Goal: Task Accomplishment & Management: Complete application form

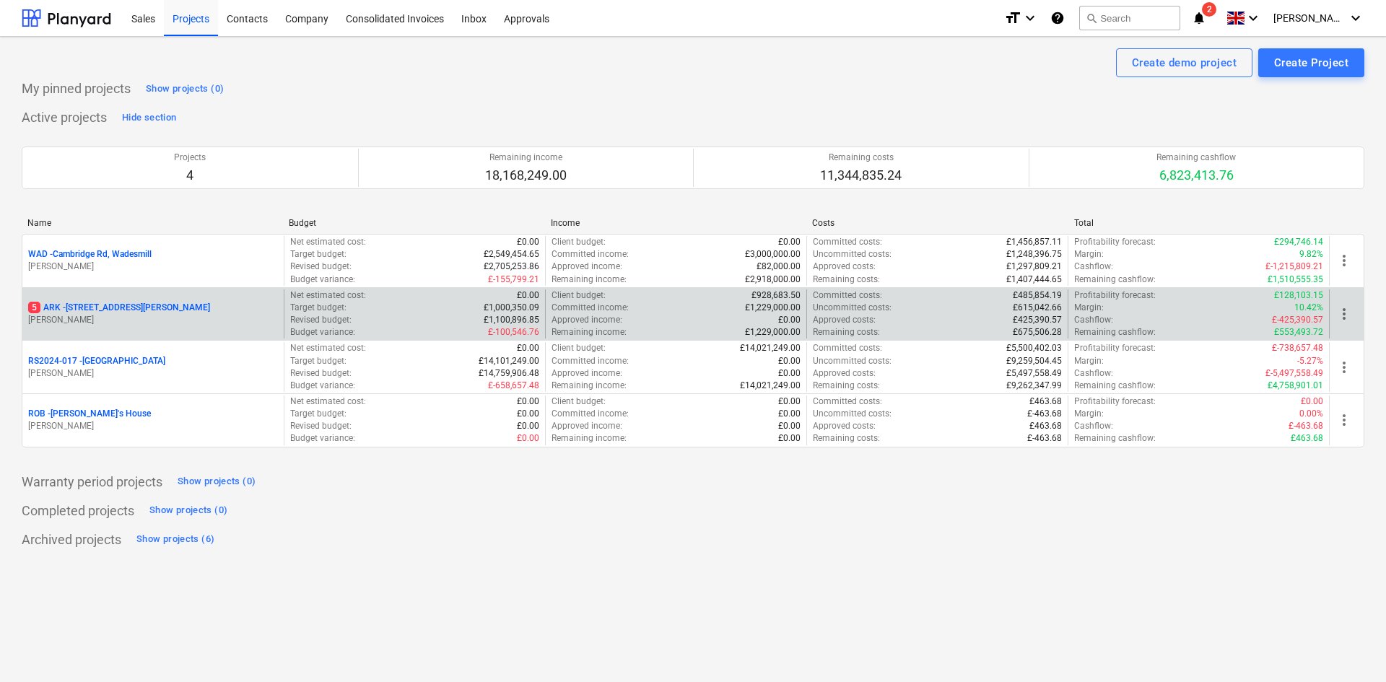
click at [116, 305] on p "5 ARK - 2 Galley [PERSON_NAME]" at bounding box center [119, 308] width 182 height 12
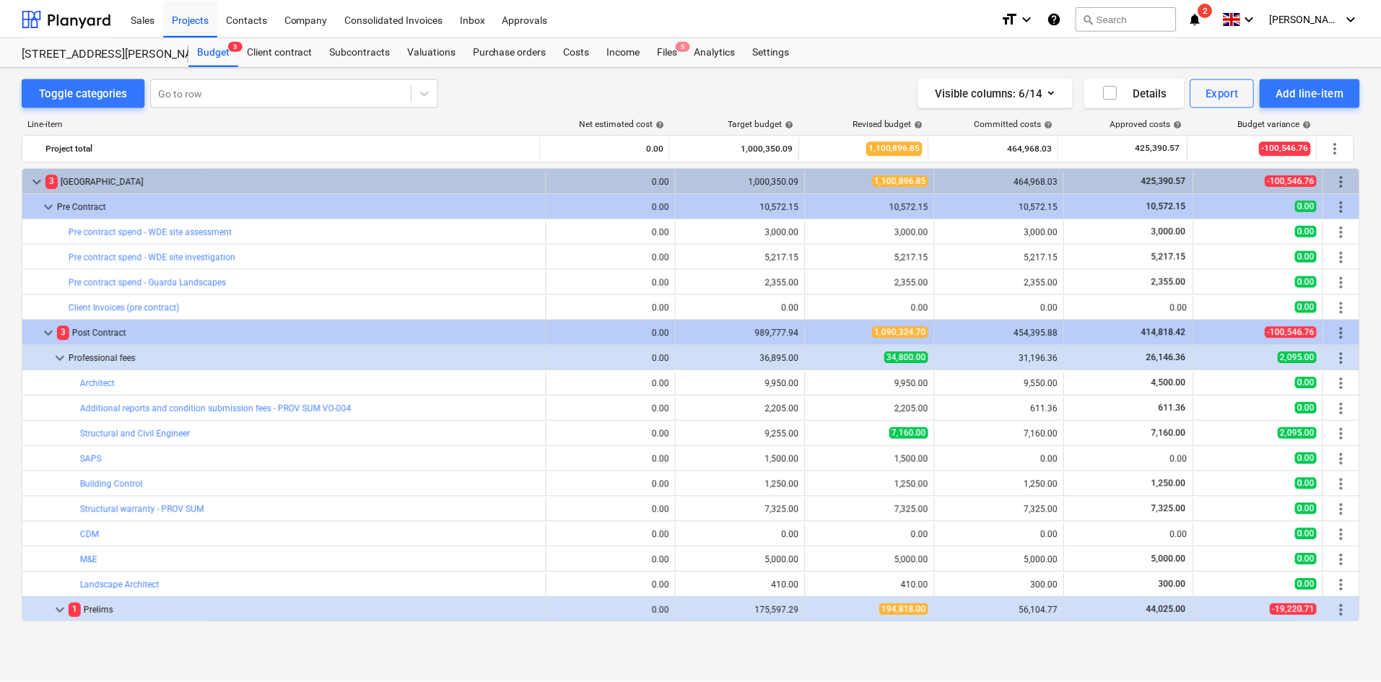
scroll to position [433, 0]
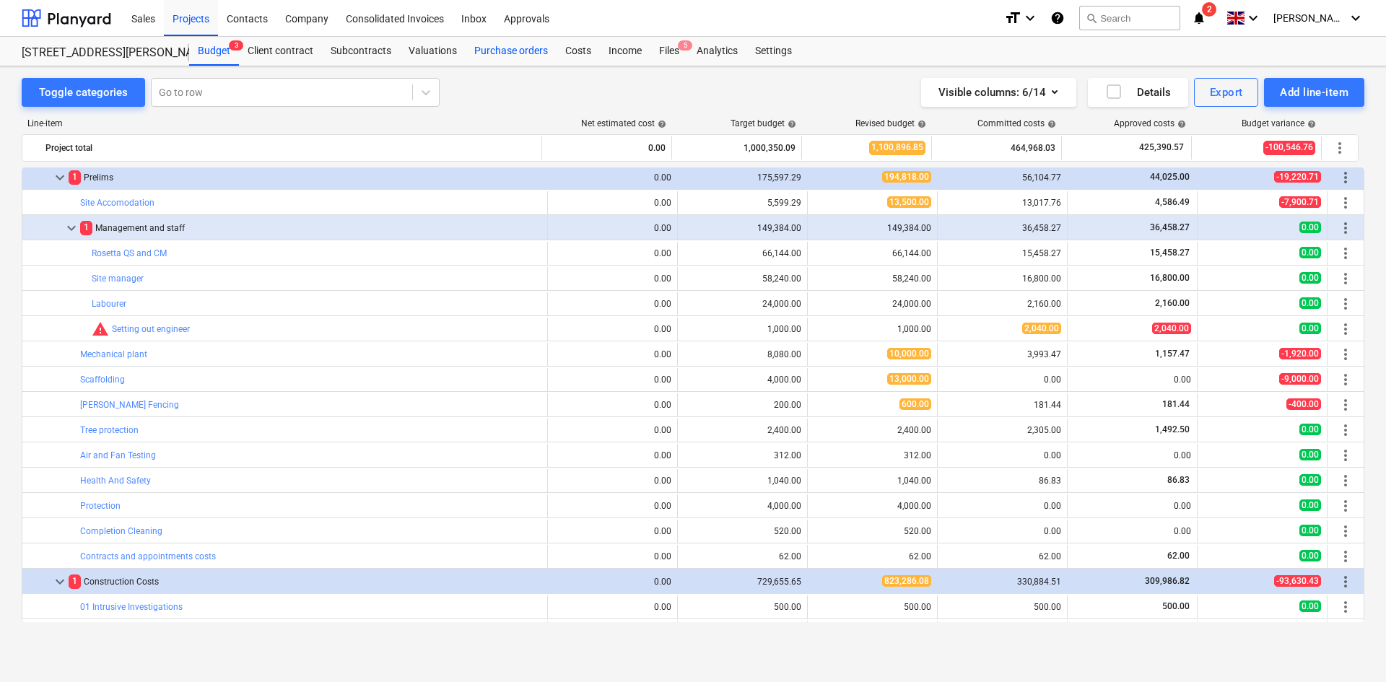
click at [500, 48] on div "Purchase orders" at bounding box center [511, 51] width 91 height 29
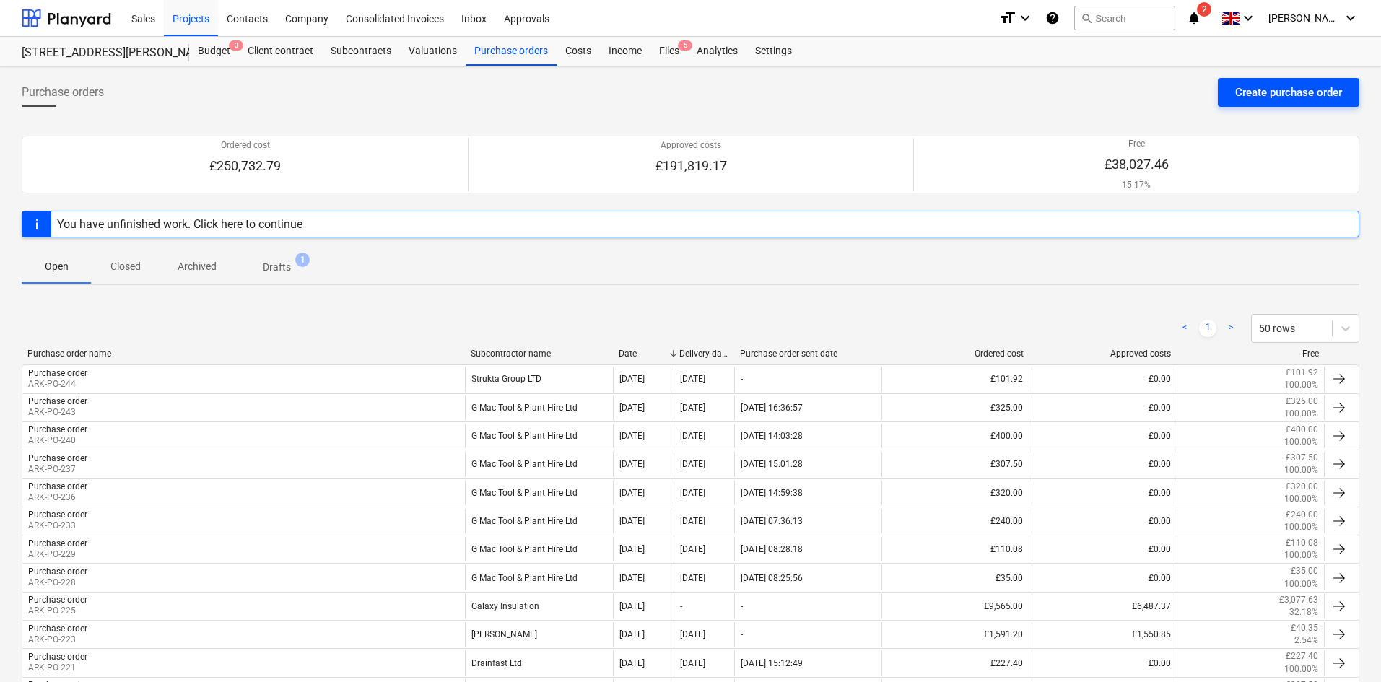
click at [1300, 96] on div "Create purchase order" at bounding box center [1288, 92] width 107 height 19
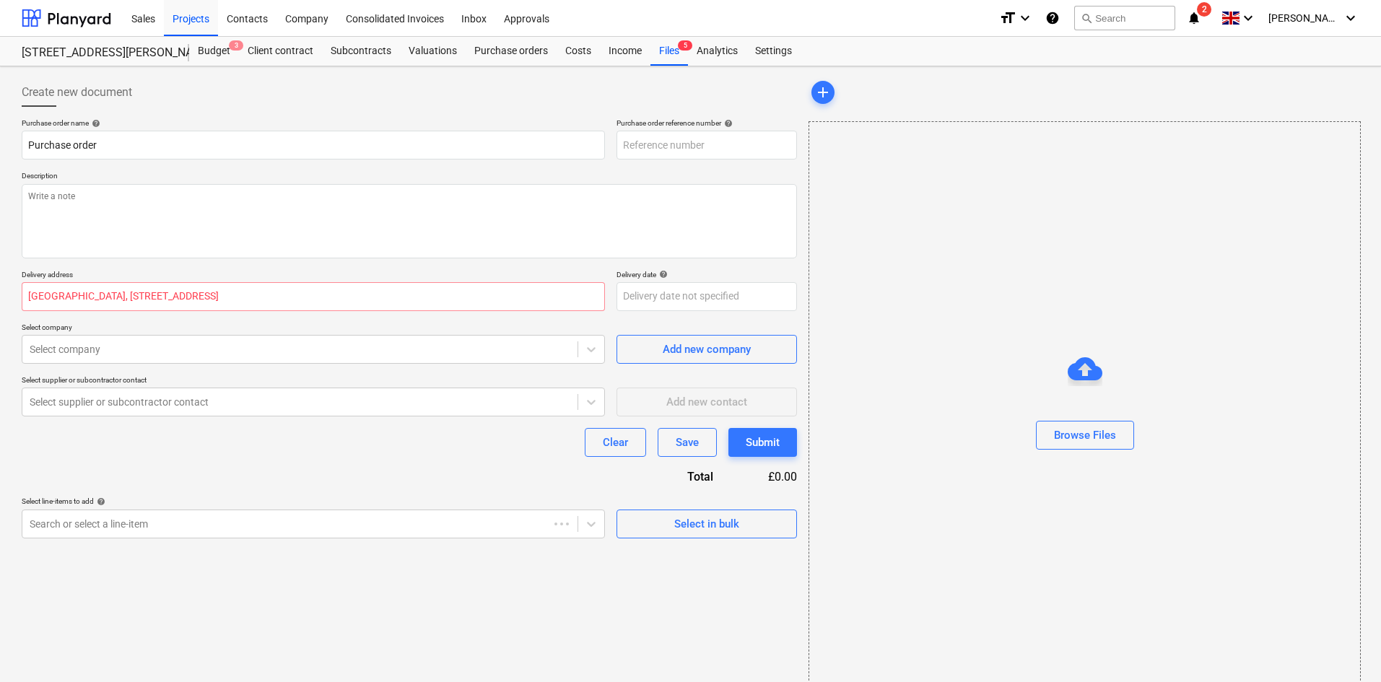
type textarea "x"
type input "ARK-PO-245"
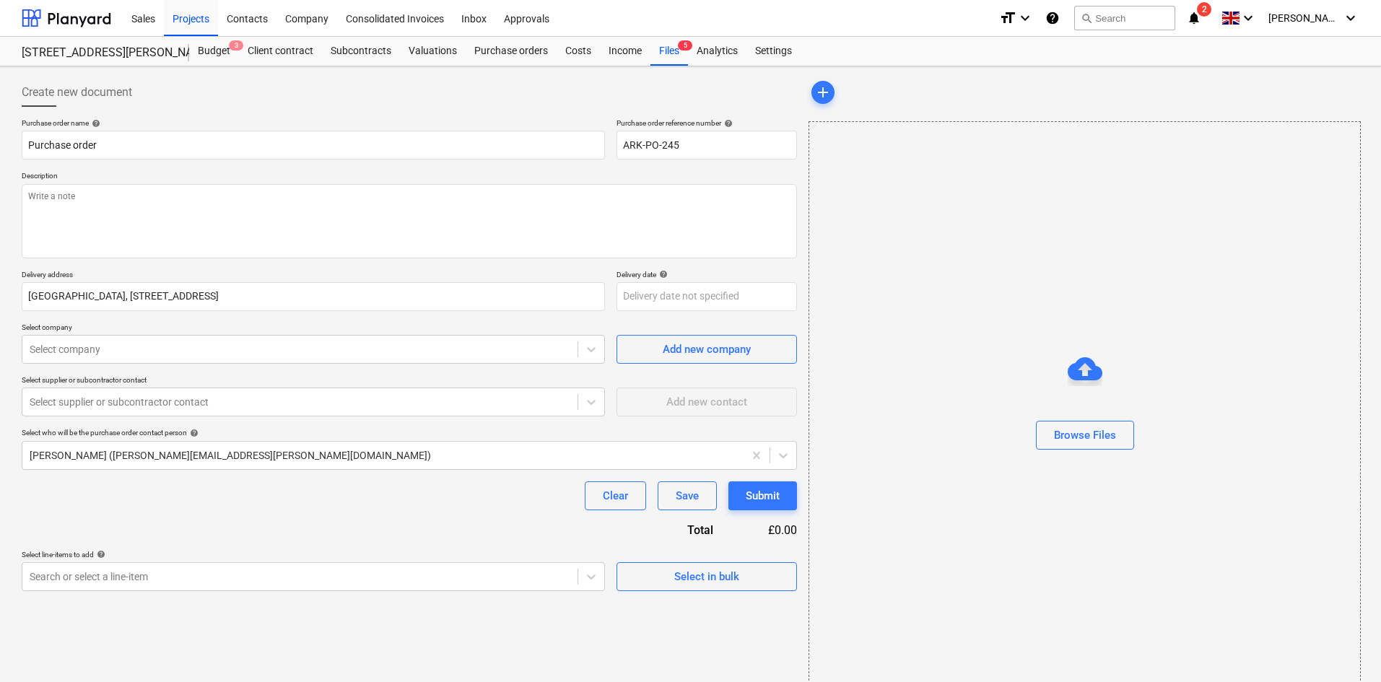
click at [1229, 32] on div "format_size keyboard_arrow_down help search Search notifications 2 keyboard_arr…" at bounding box center [1179, 18] width 360 height 36
click at [1201, 21] on icon "notifications" at bounding box center [1194, 17] width 14 height 17
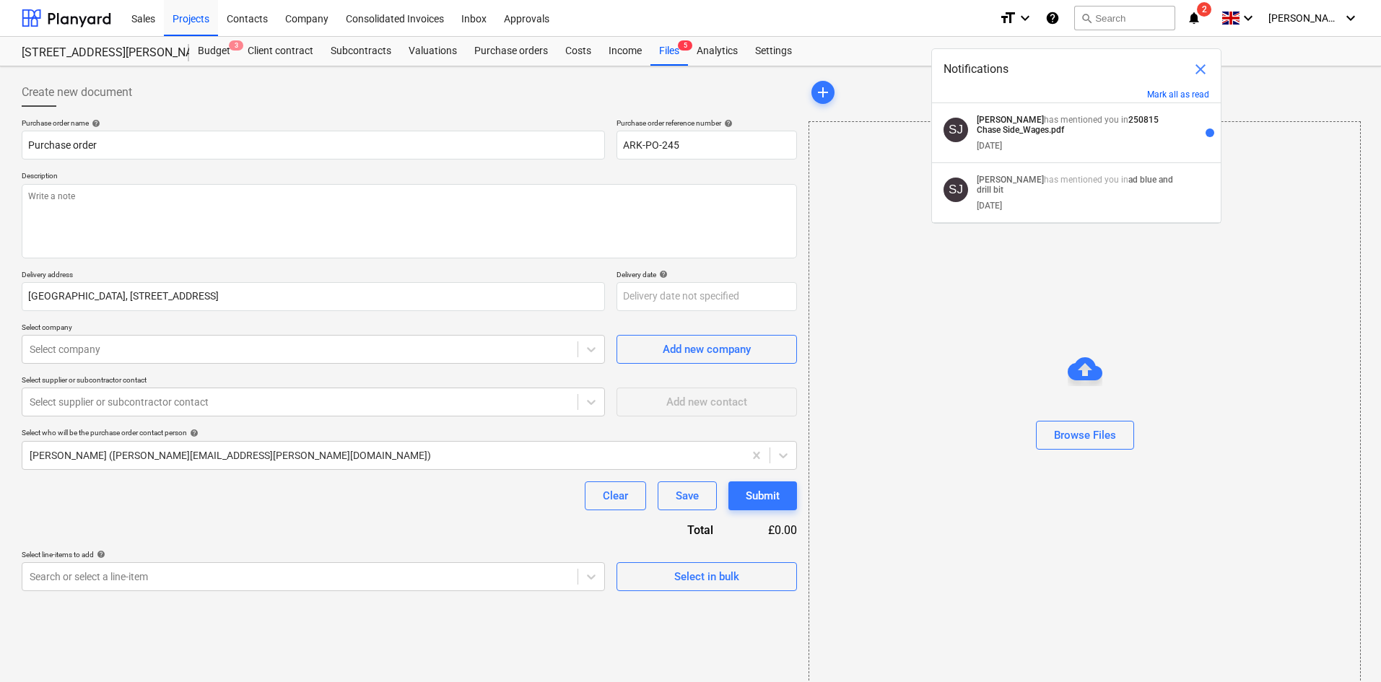
click at [892, 199] on div "Browse Files" at bounding box center [1085, 406] width 552 height 570
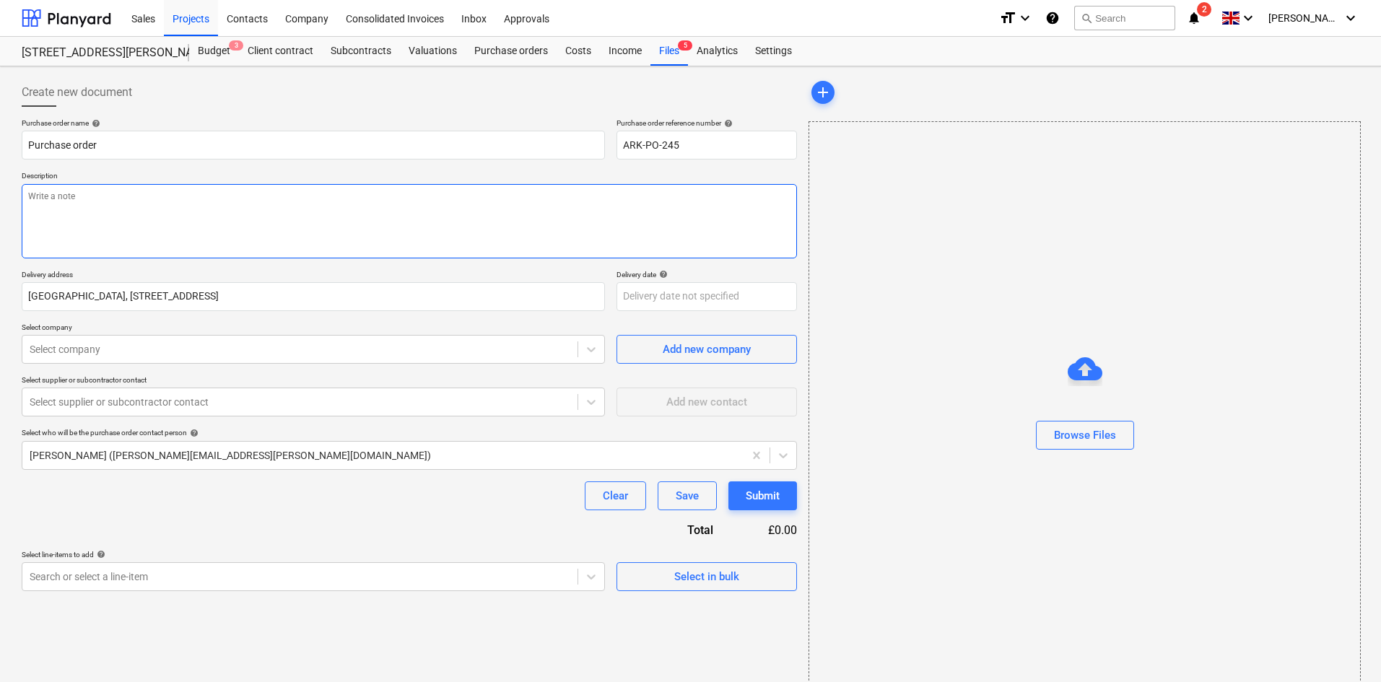
click at [245, 199] on textarea at bounding box center [409, 221] width 775 height 74
click at [249, 214] on textarea at bounding box center [409, 221] width 775 height 74
type textarea "x"
type textarea "A"
type textarea "x"
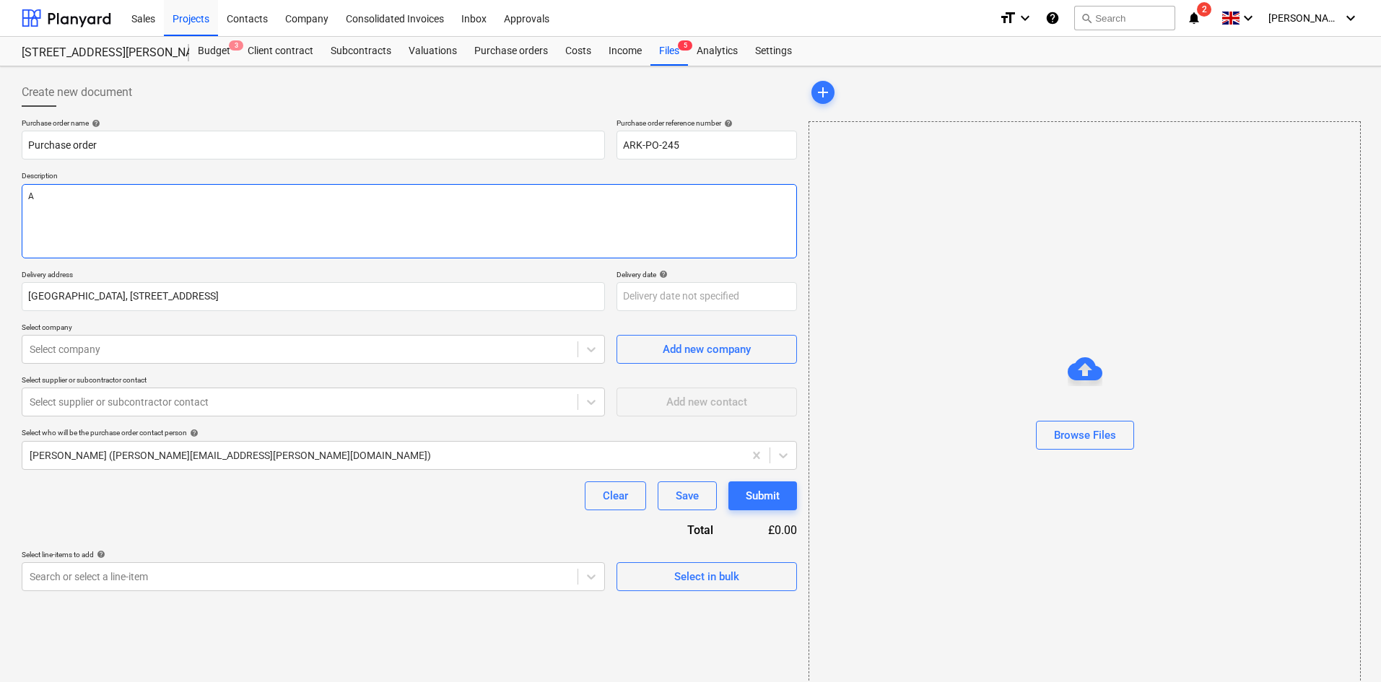
type textarea "As"
type textarea "x"
type textarea "As"
type textarea "x"
type textarea "As p"
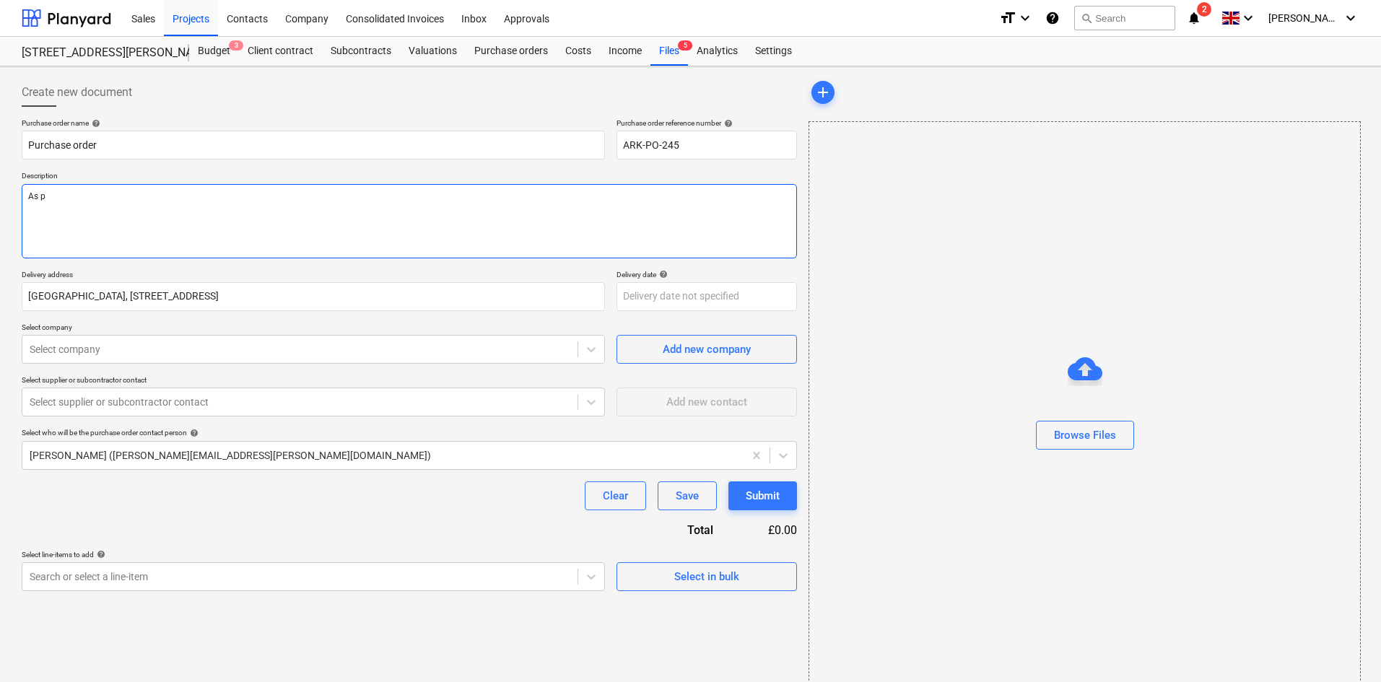
type textarea "x"
type textarea "As pe"
type textarea "x"
type textarea "As per"
type textarea "x"
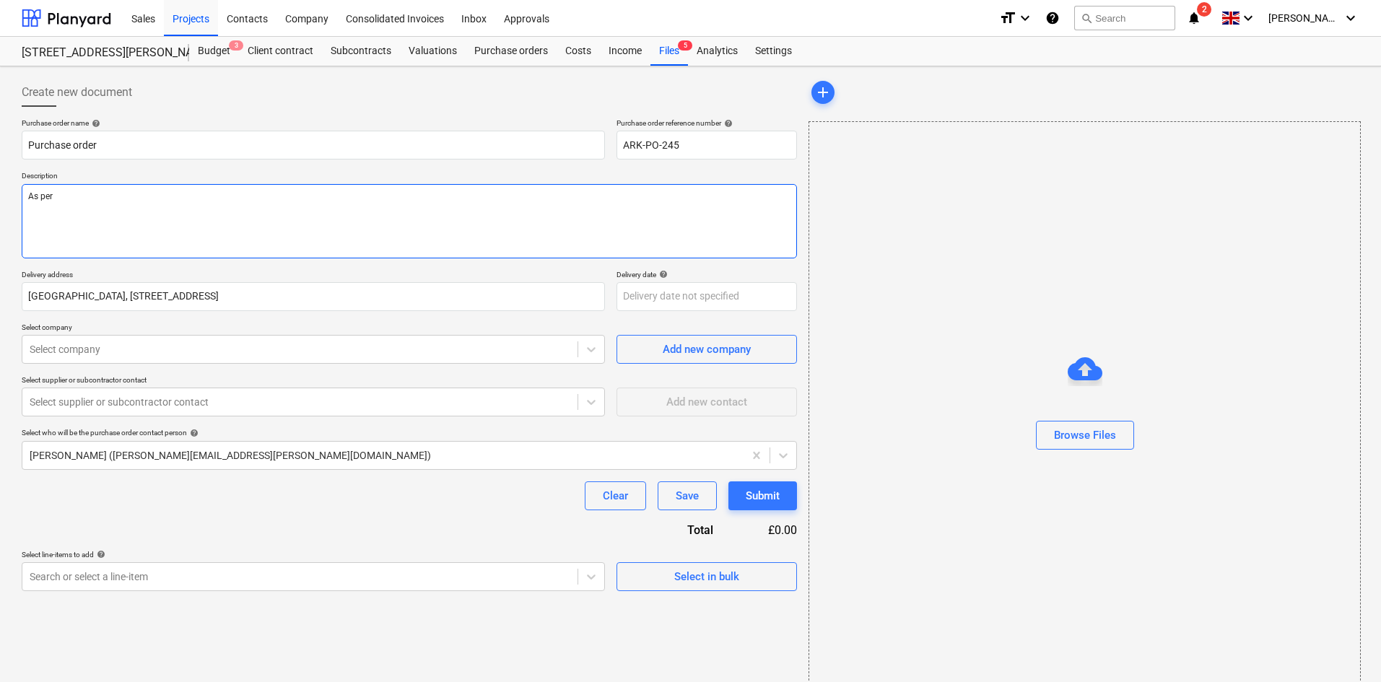
type textarea "As per"
type textarea "x"
type textarea "As per Q"
type textarea "x"
type textarea "As per Qu"
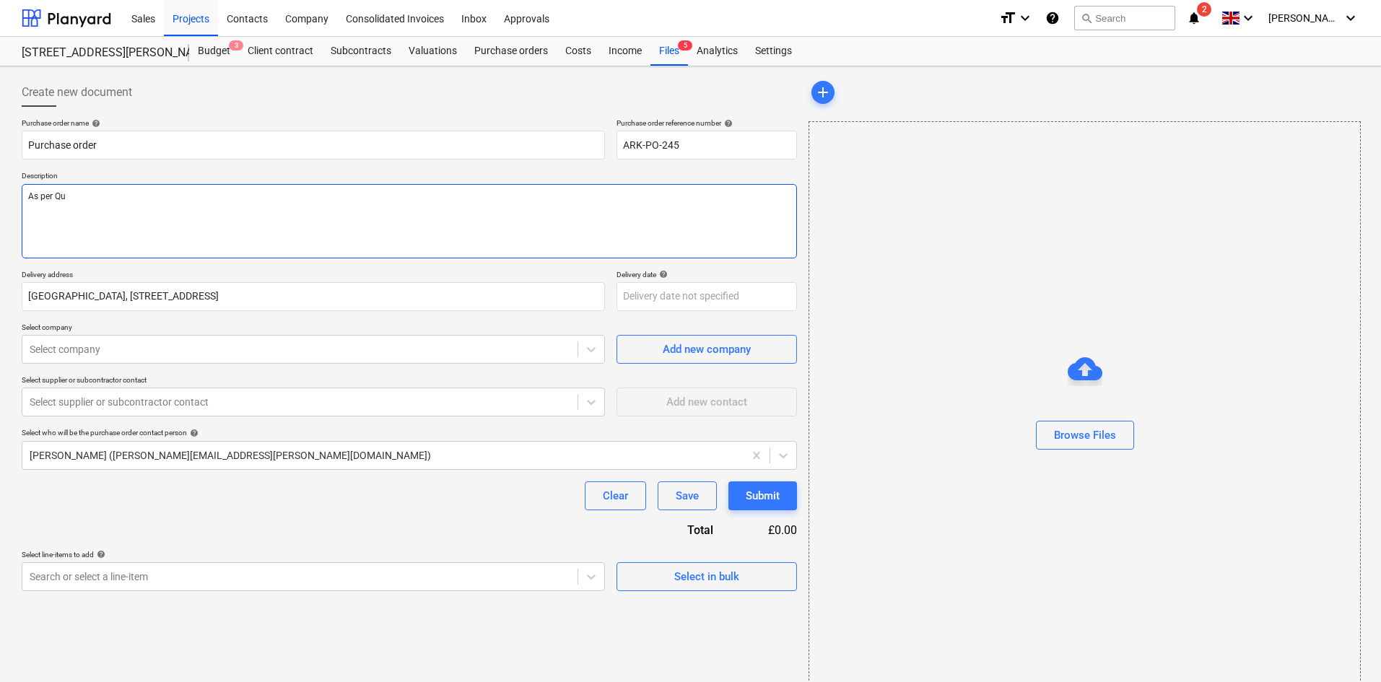
type textarea "x"
type textarea "As per Qup"
type textarea "x"
type textarea "As per Qupo"
type textarea "x"
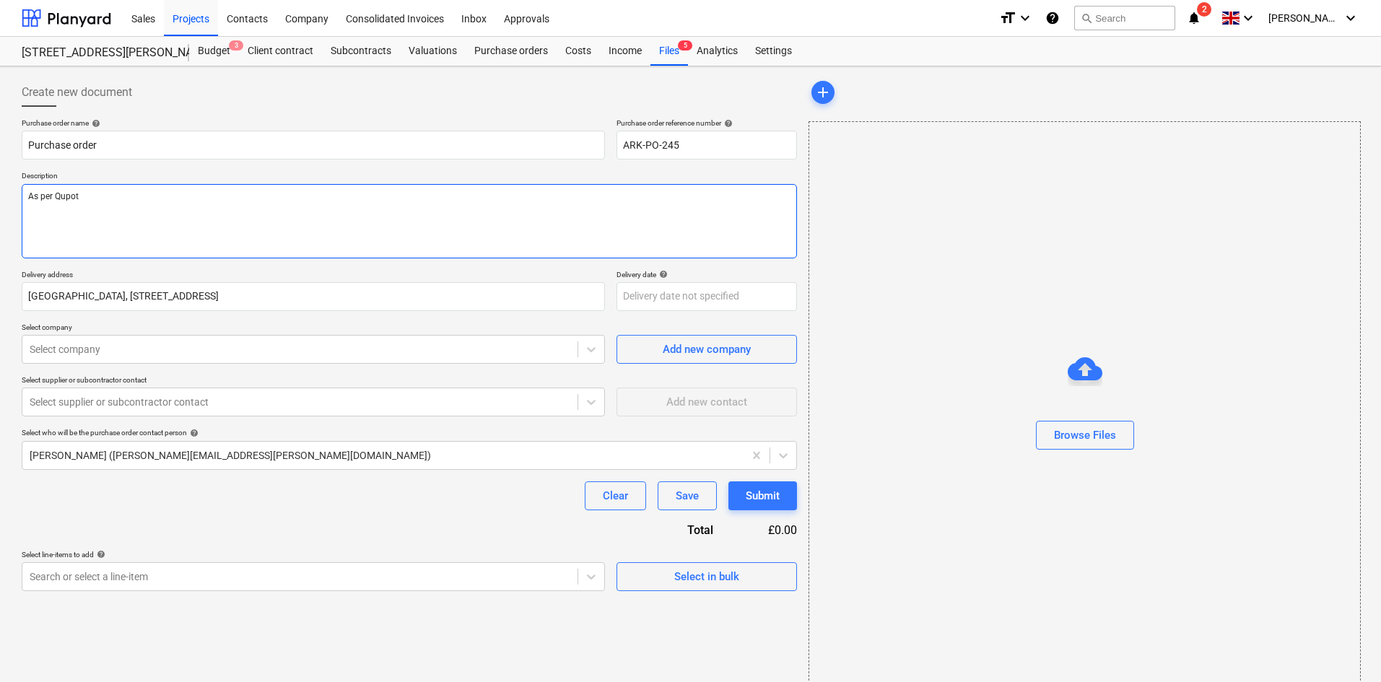
type textarea "As per Qupote"
type textarea "x"
type textarea "As per Qupote"
type textarea "x"
type textarea "As per Qupote"
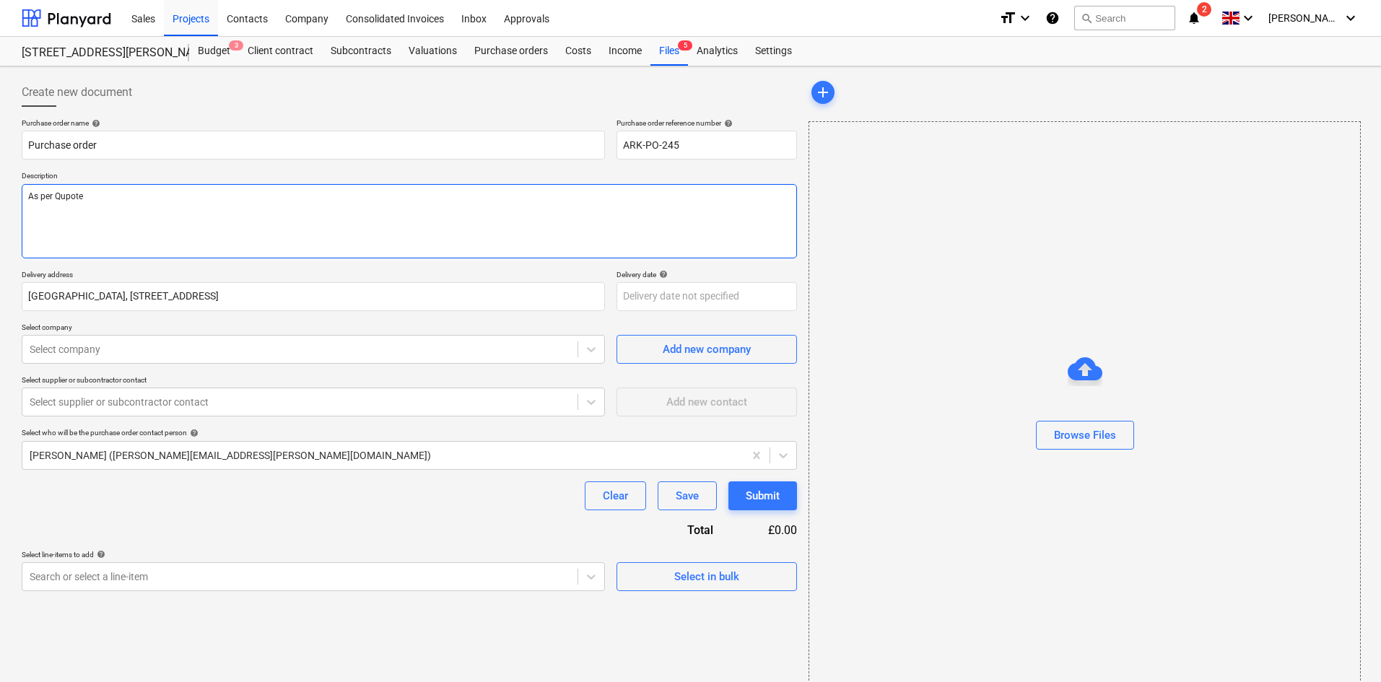
type textarea "x"
type textarea "As per Qupot"
type textarea "x"
type textarea "As per Qupo"
type textarea "x"
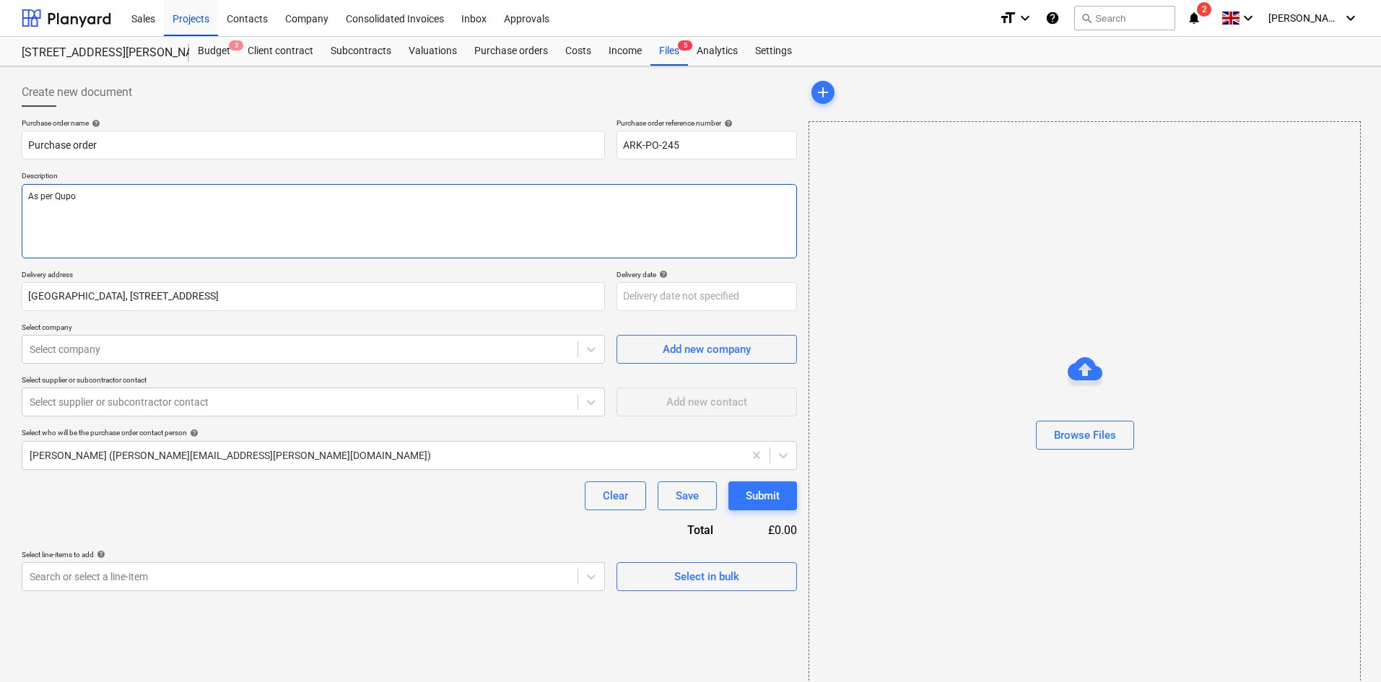
type textarea "As per Qup"
type textarea "x"
type textarea "As per Qu"
type textarea "x"
type textarea "As per Quo"
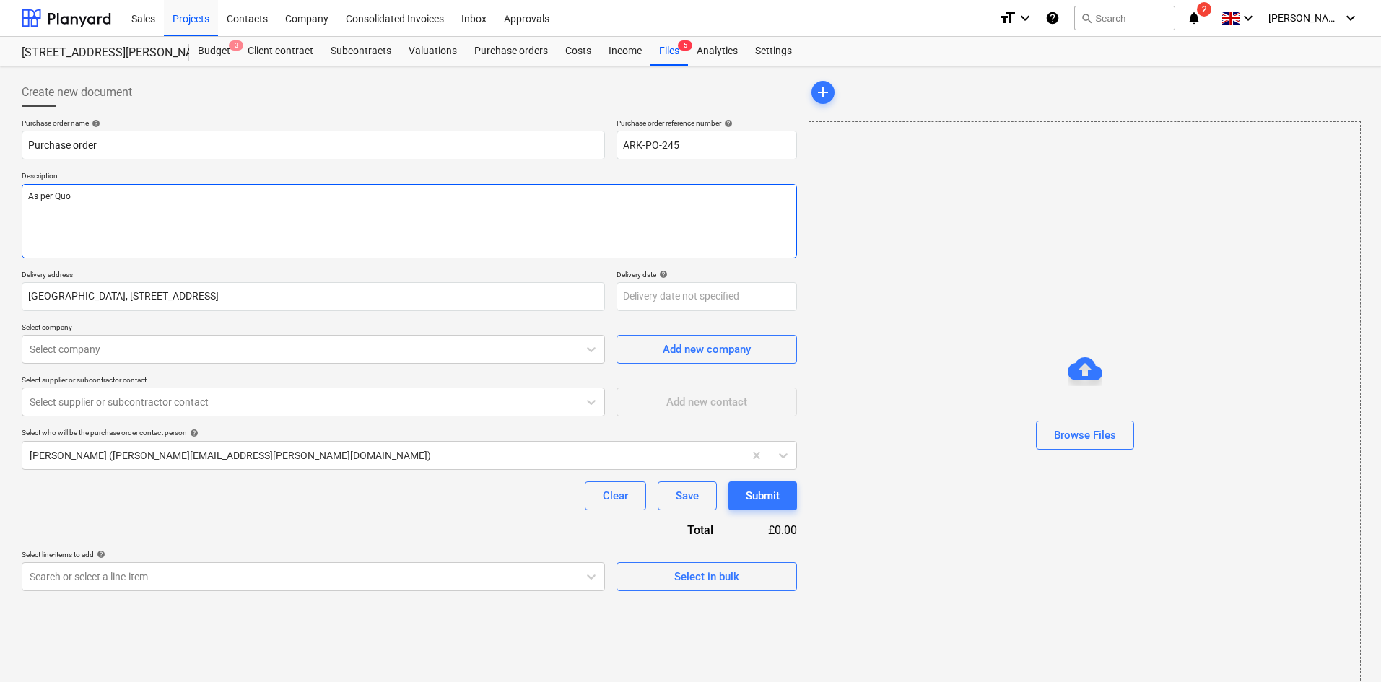
type textarea "x"
type textarea "As per Quot"
type textarea "x"
type textarea "As per Quote"
type textarea "x"
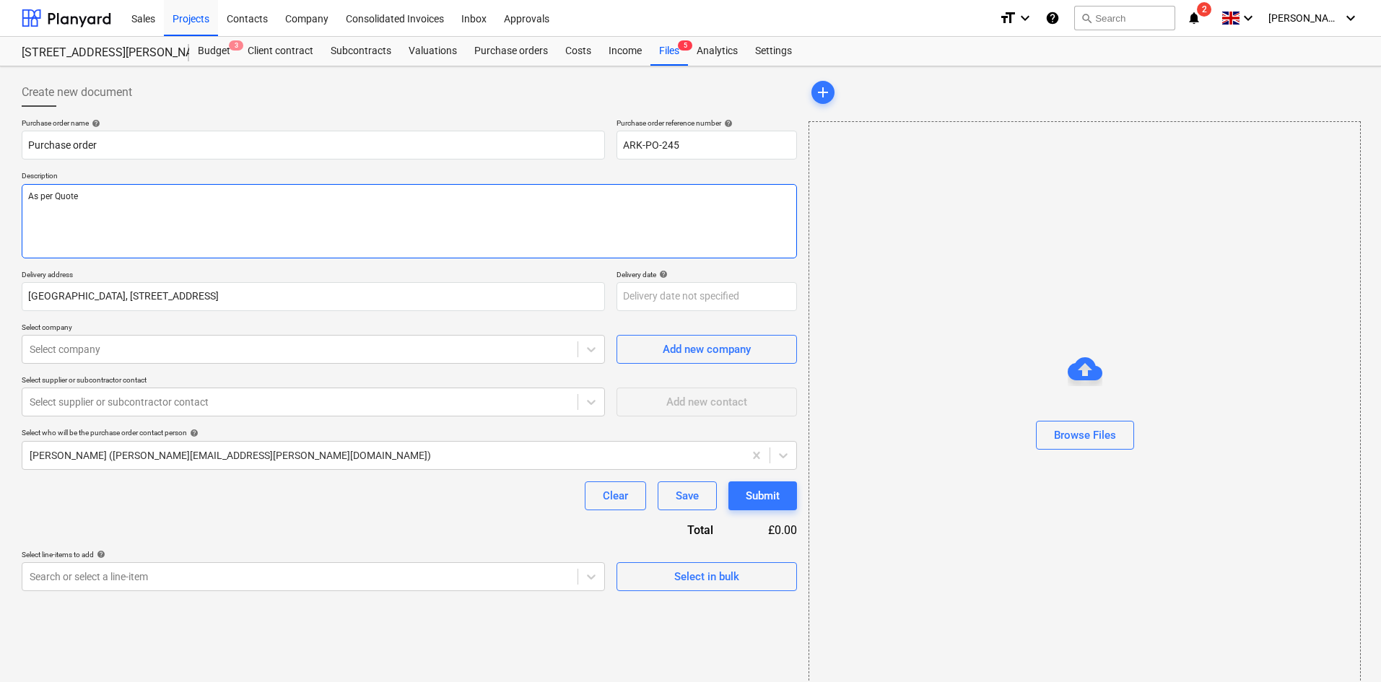
type textarea "As per Quote R"
type textarea "x"
type textarea "As per Quote Re"
type textarea "x"
type textarea "As per Quote Ref"
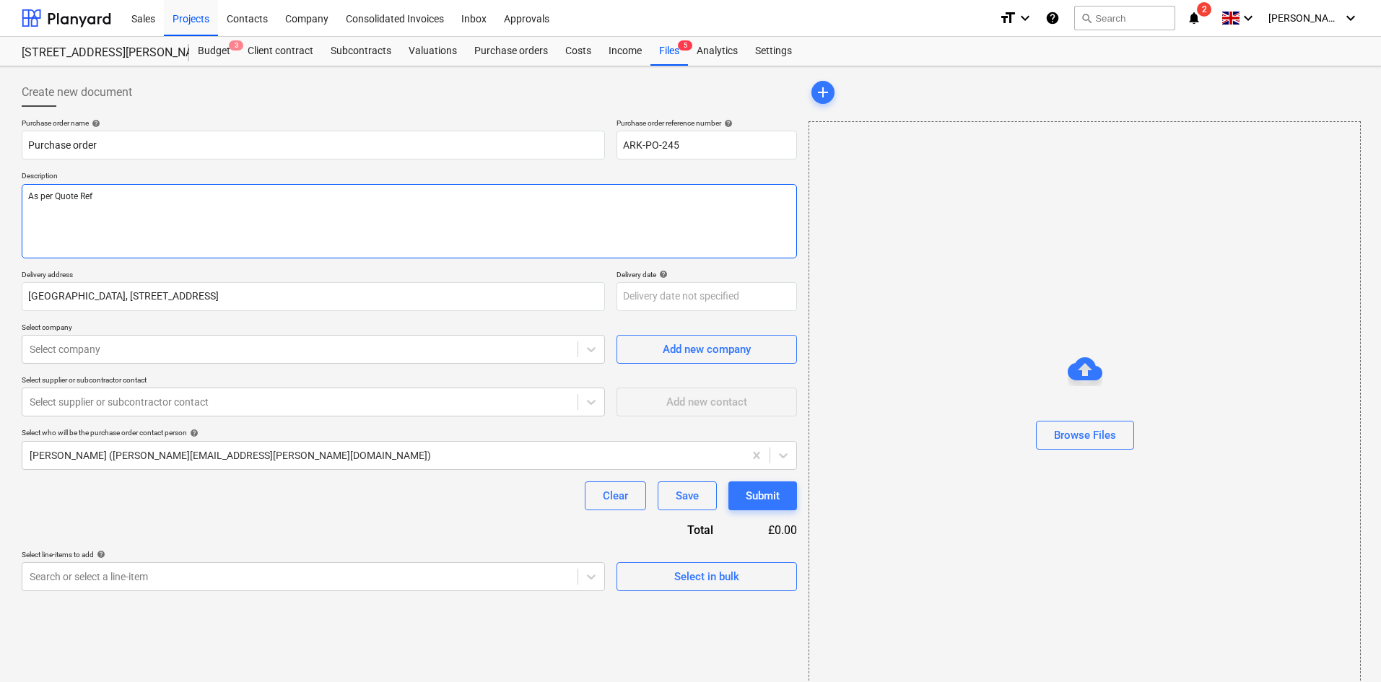
type textarea "x"
type textarea "As per Quote Ref"
type textarea "x"
type textarea "As per Quote Ref 5"
type textarea "x"
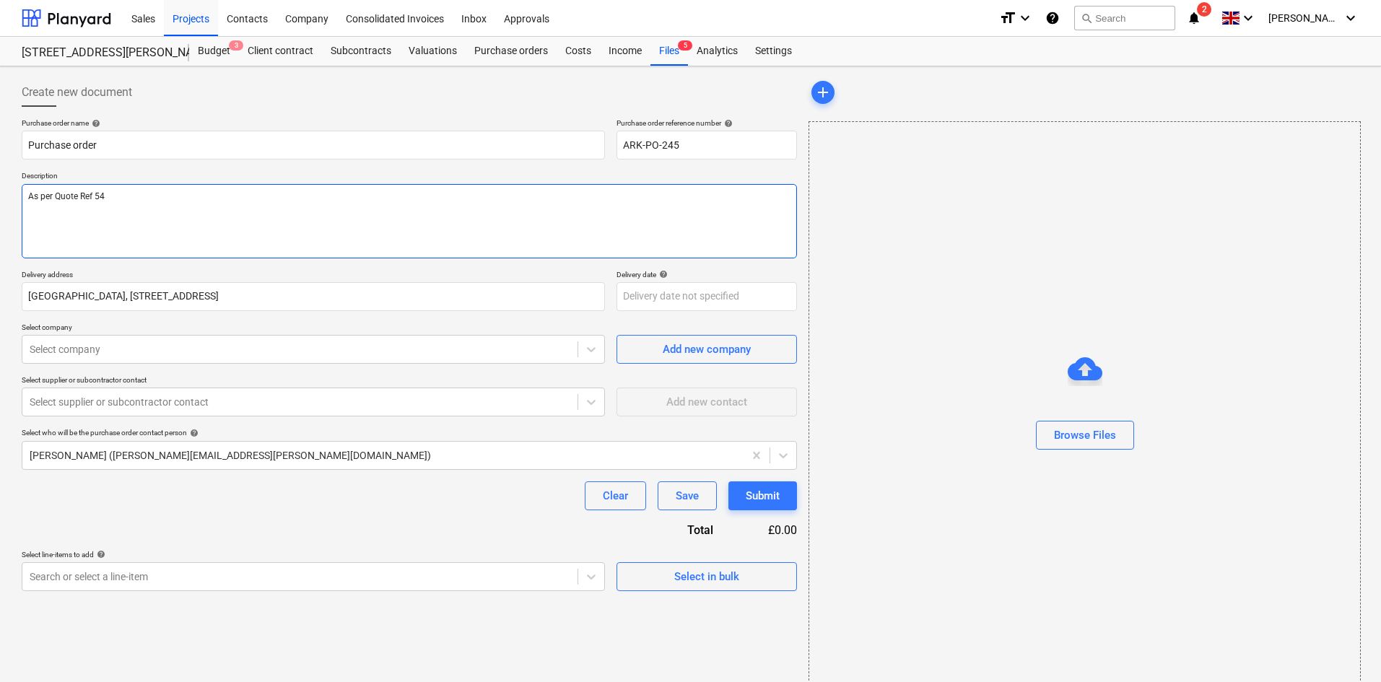
type textarea "As per Quote Ref 545"
type textarea "x"
type textarea "As per Quote Ref 5456"
type textarea "x"
type textarea "As per Quote Ref 545"
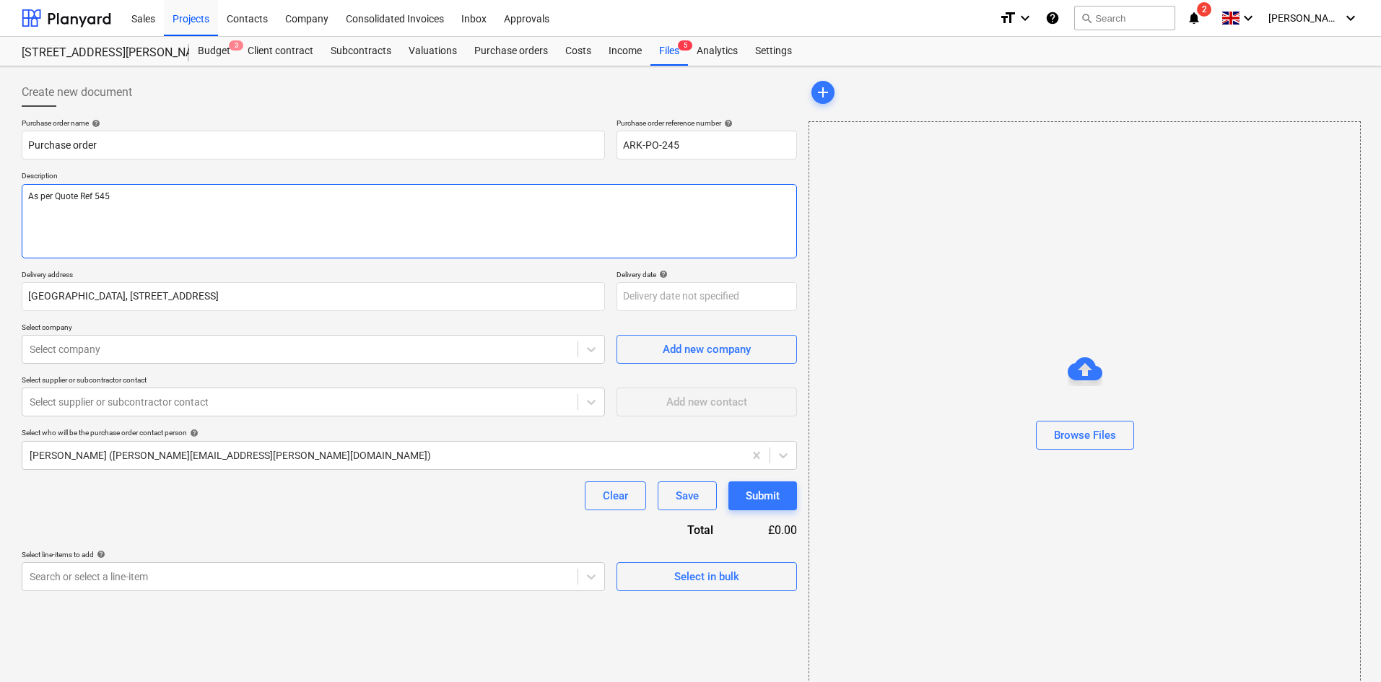
type textarea "x"
type textarea "As per Quote Ref 5450"
type textarea "x"
type textarea "As per Quote Ref 54509"
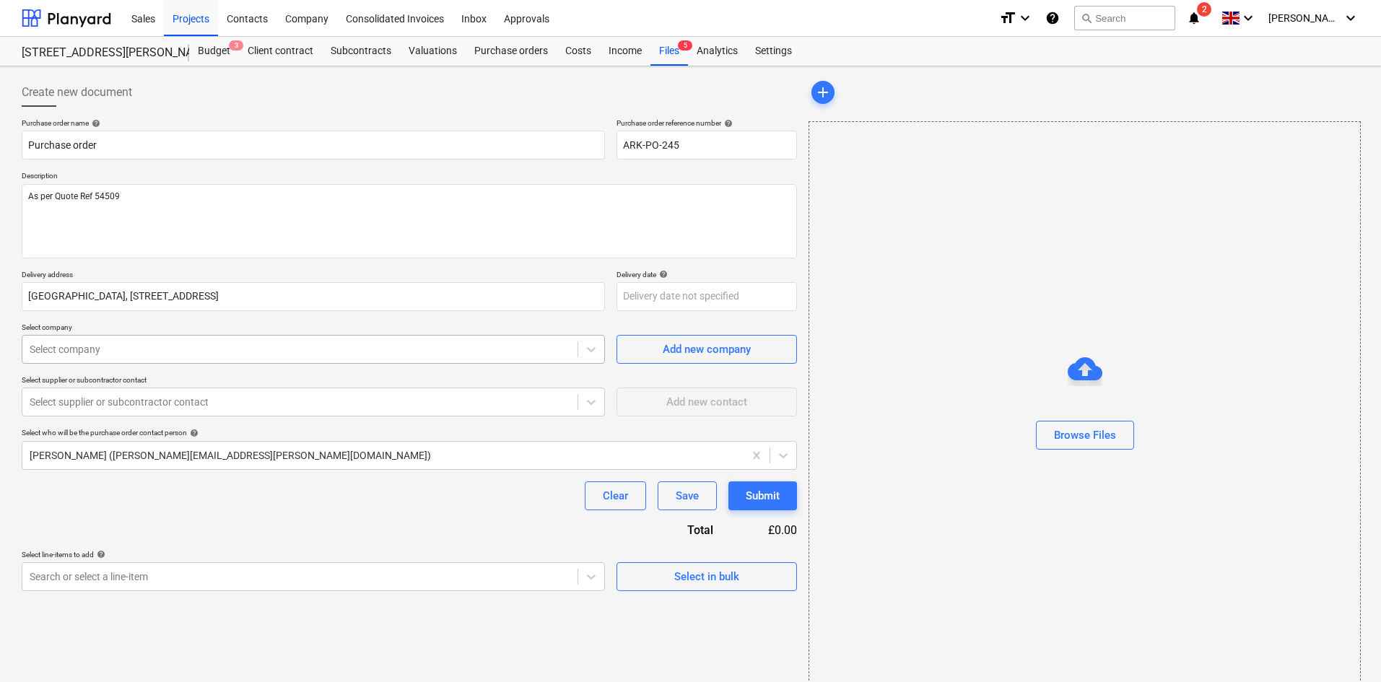
type textarea "x"
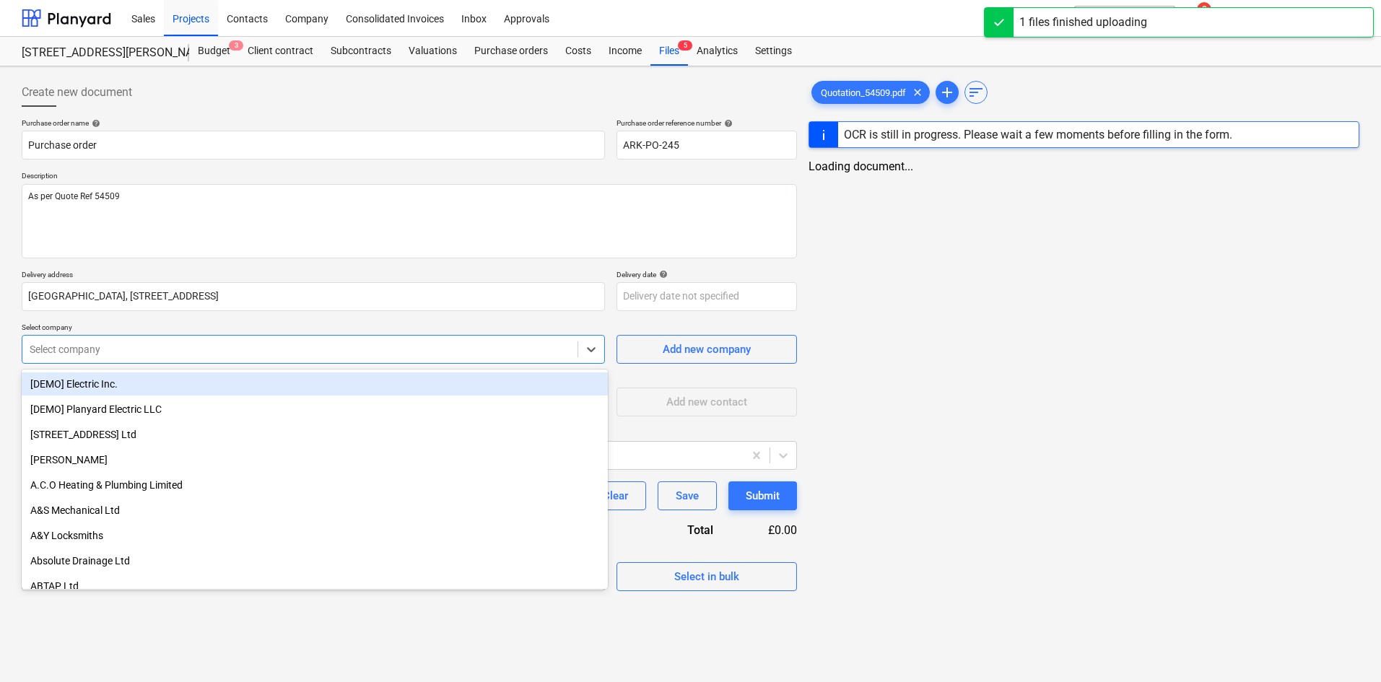
click at [46, 341] on div "Select company" at bounding box center [299, 349] width 555 height 20
type input "me"
type textarea "x"
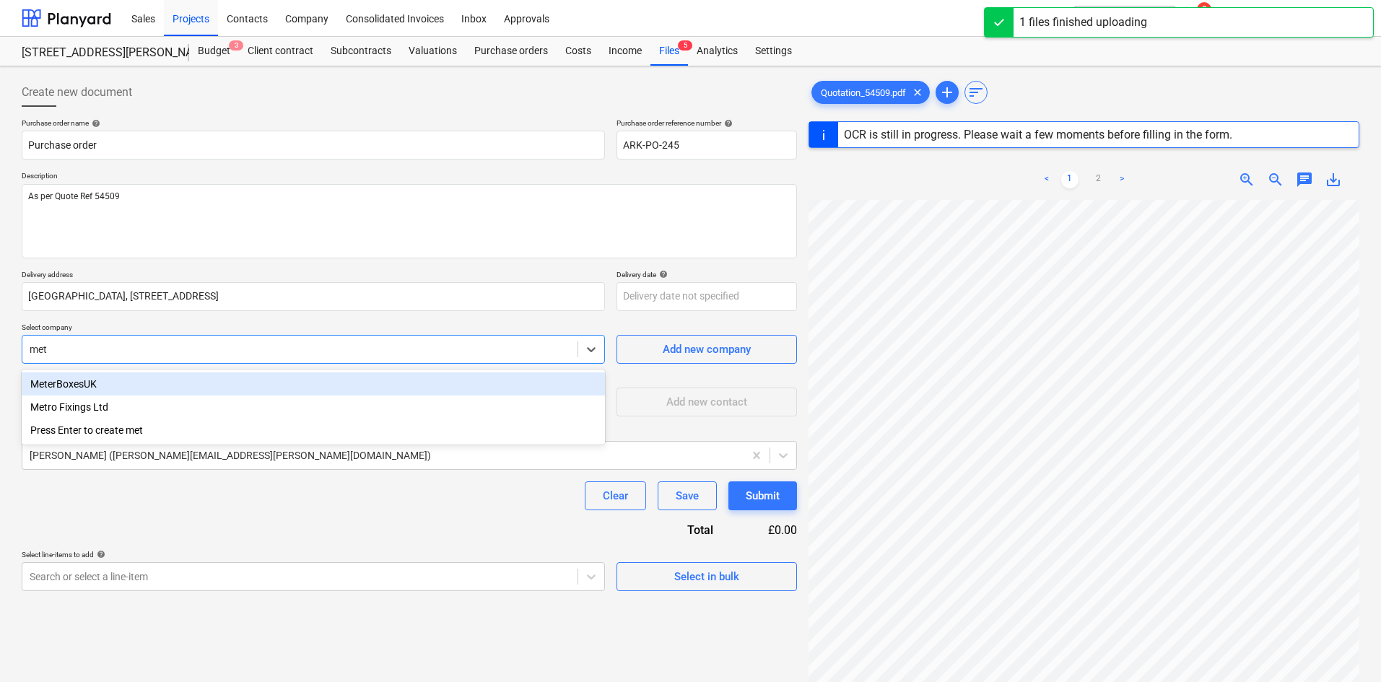
type input "metr"
click at [98, 391] on div "Metro Fixings Ltd" at bounding box center [313, 384] width 583 height 23
type textarea "x"
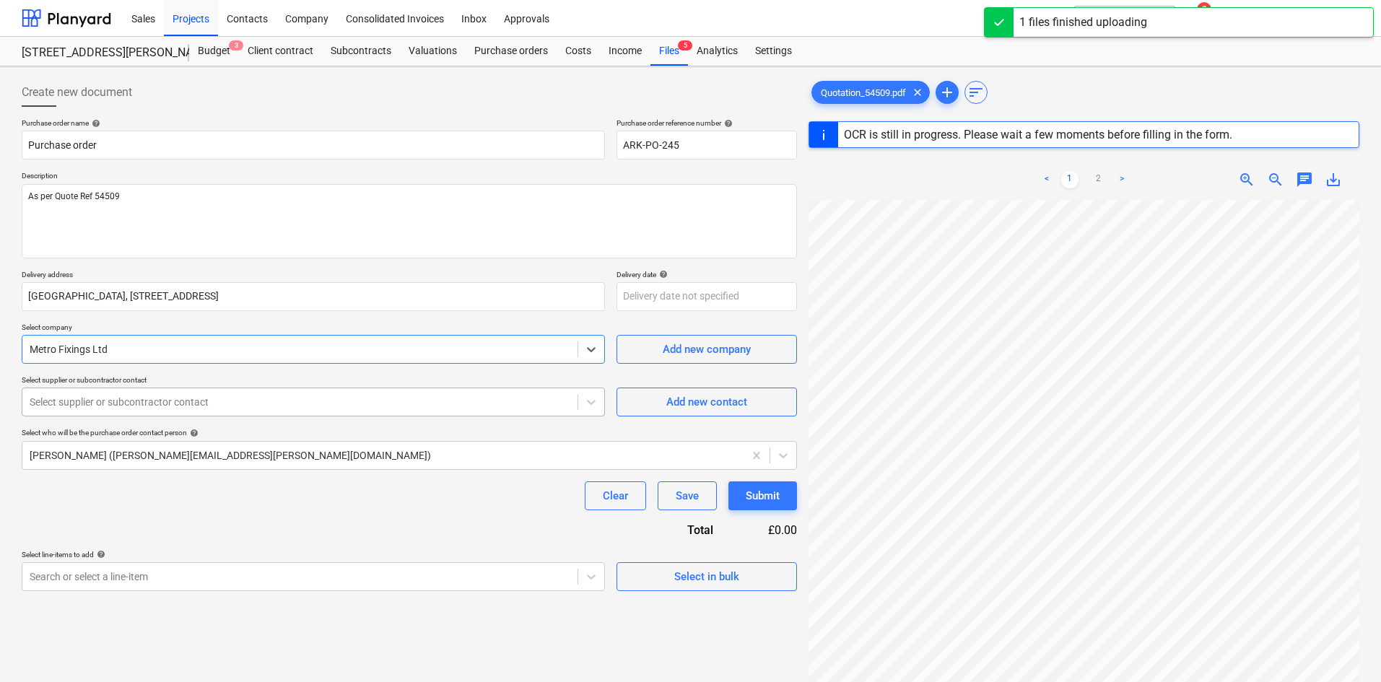
click at [118, 403] on div at bounding box center [300, 402] width 541 height 14
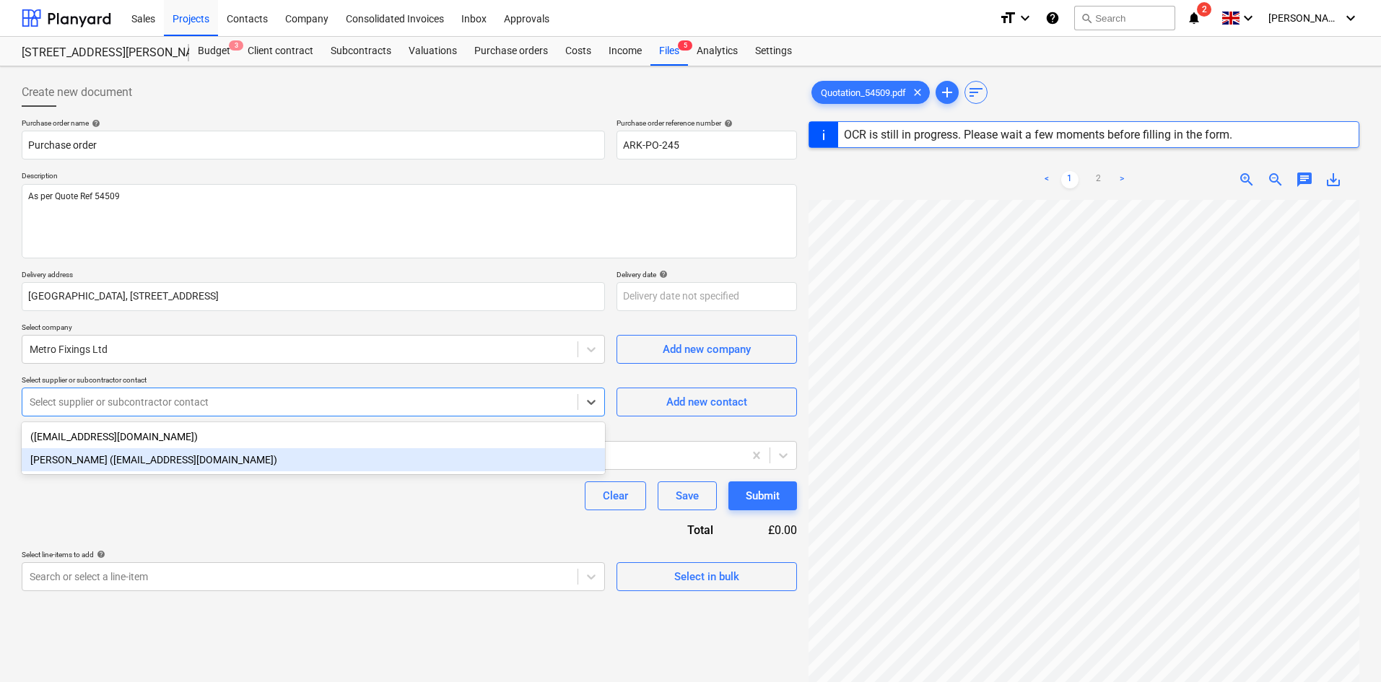
click at [116, 456] on div "[PERSON_NAME] ([EMAIL_ADDRESS][DOMAIN_NAME])" at bounding box center [313, 459] width 583 height 23
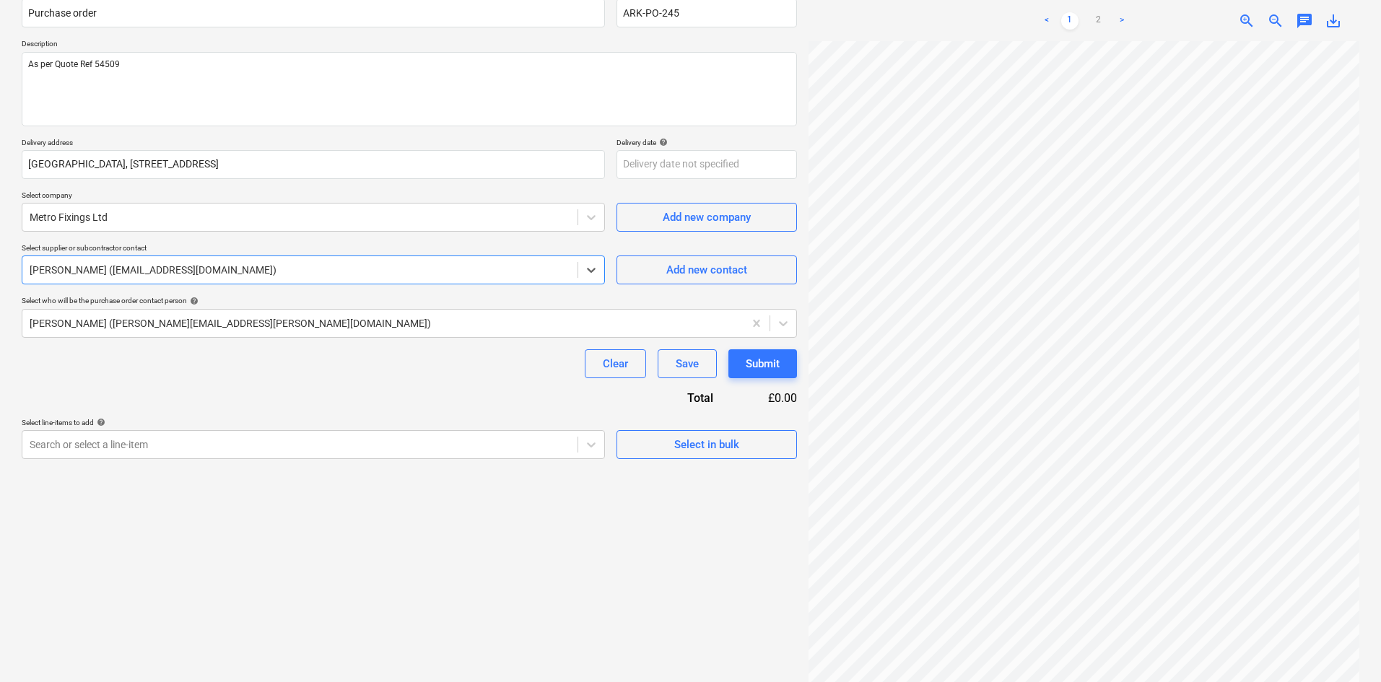
scroll to position [144, 0]
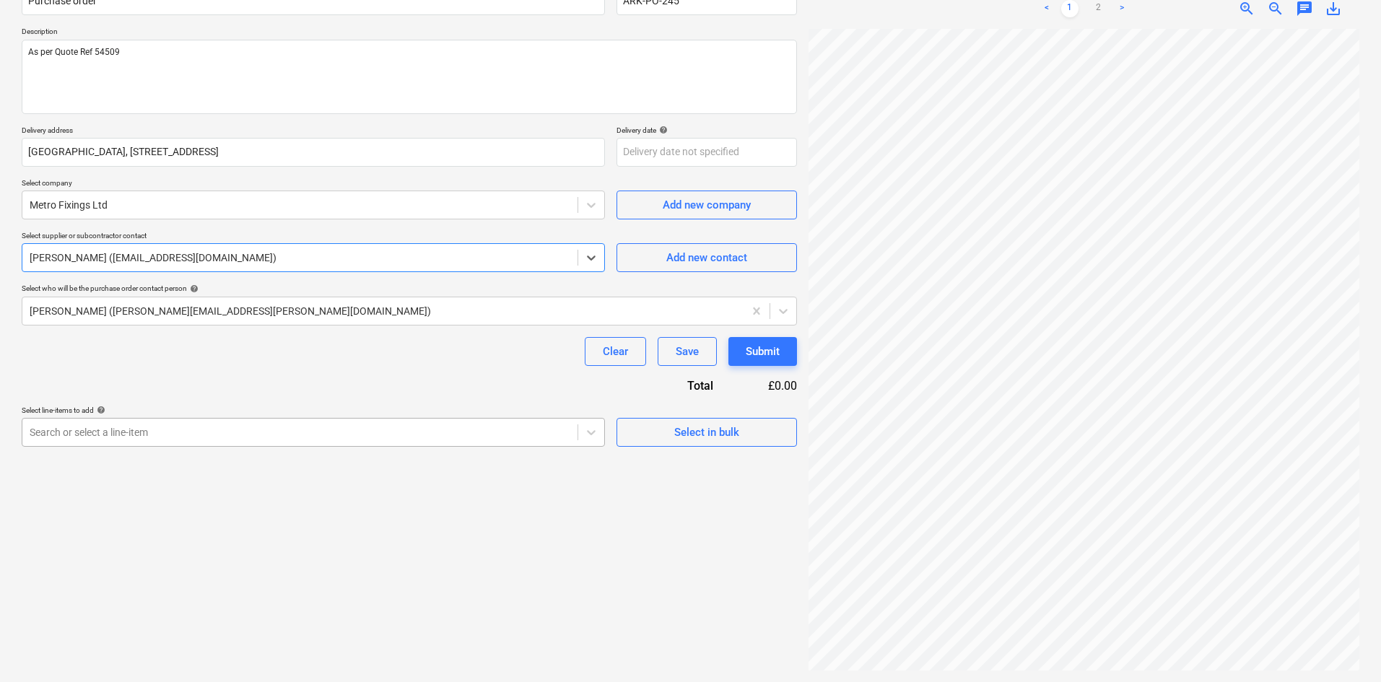
click at [245, 445] on div "Search or select a line-item" at bounding box center [313, 432] width 583 height 29
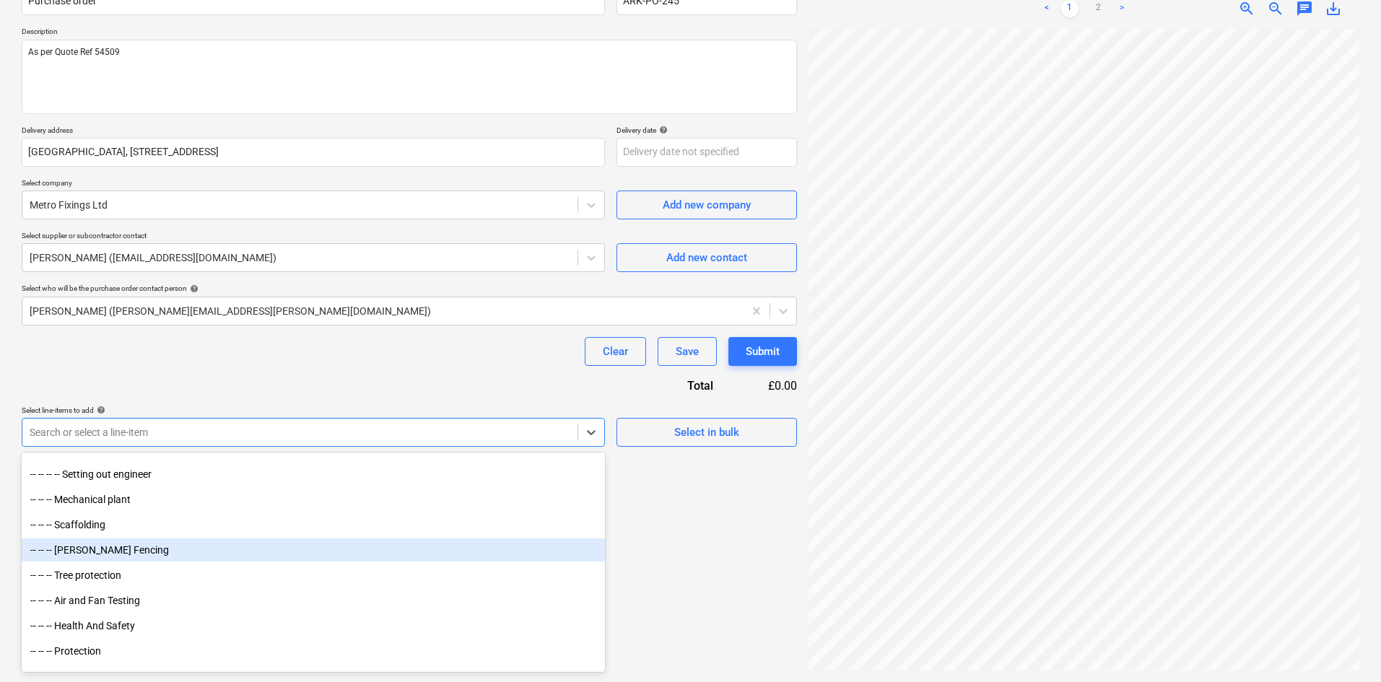
scroll to position [722, 0]
click at [165, 558] on div "-- -- -- Health And Safety" at bounding box center [313, 553] width 583 height 23
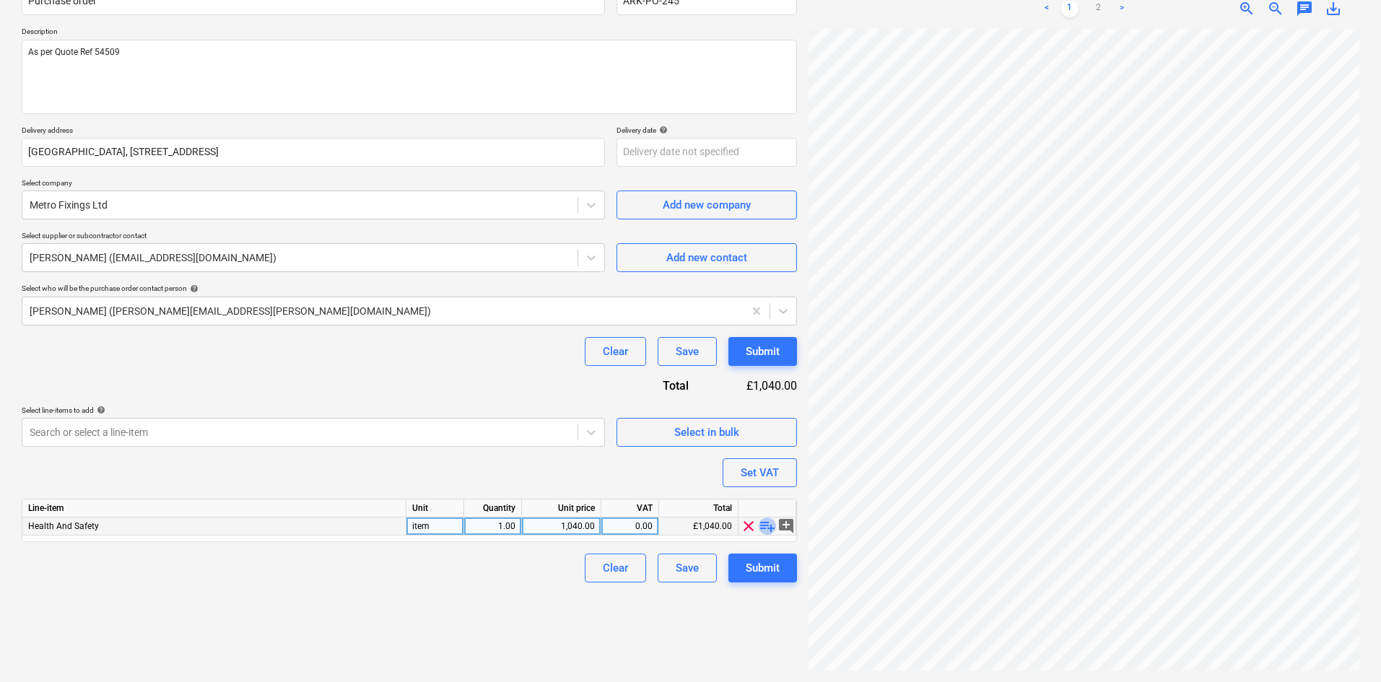
click at [768, 526] on span "playlist_add" at bounding box center [767, 526] width 17 height 17
type textarea "x"
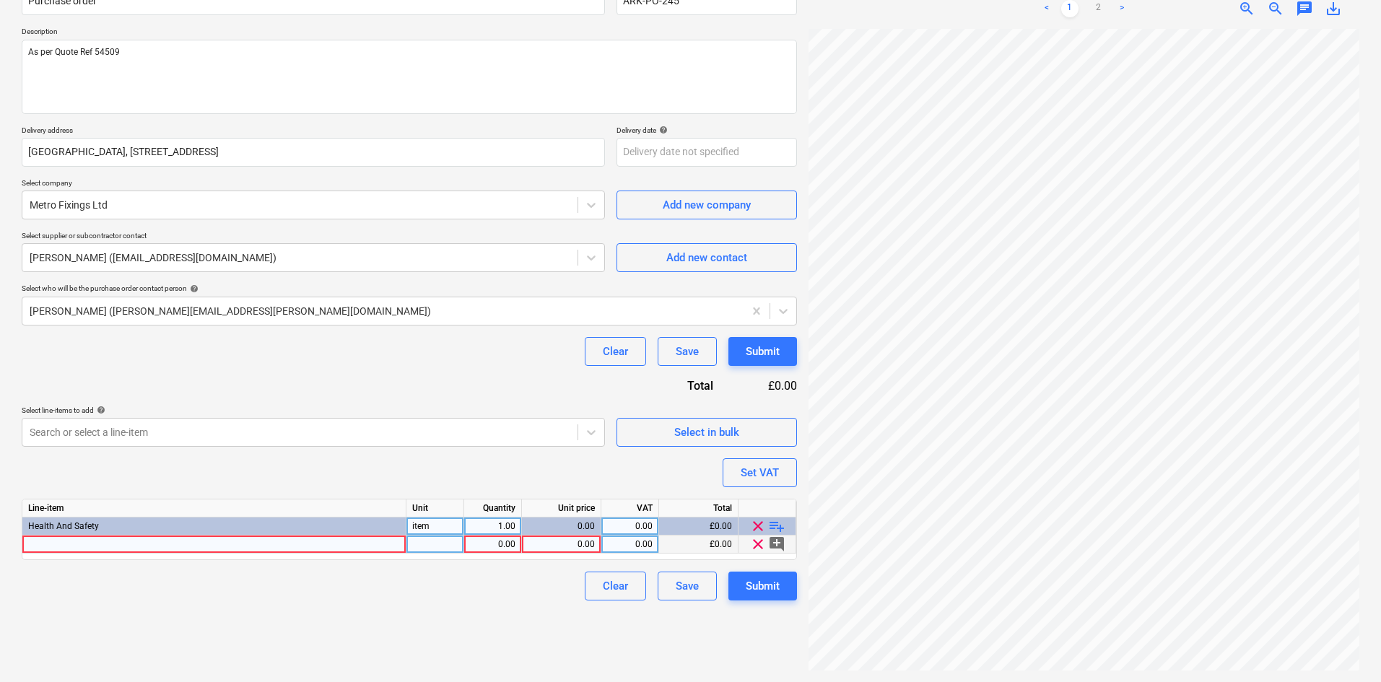
click at [265, 544] on div at bounding box center [214, 545] width 384 height 18
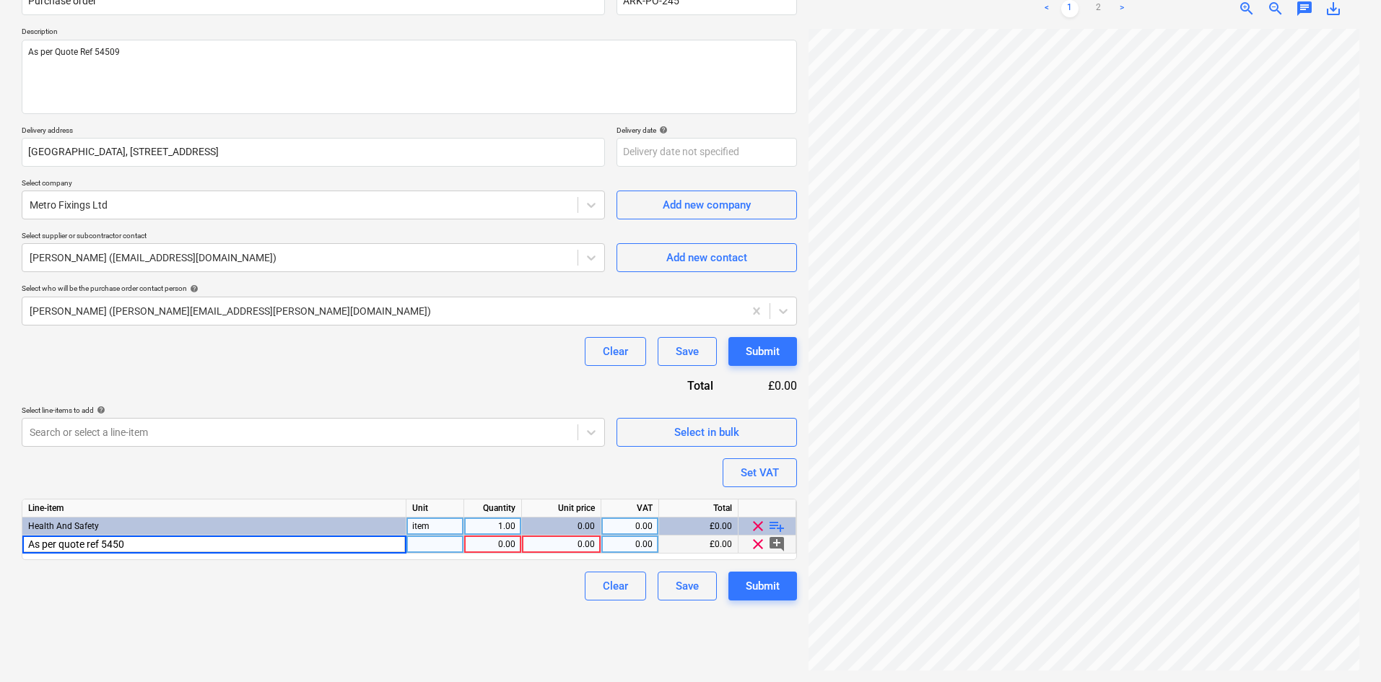
type input "As per quote ref 54509"
type textarea "x"
click at [407, 604] on div "Create new document Purchase order name help Purchase order Purchase order refe…" at bounding box center [409, 302] width 787 height 749
click at [1103, 9] on link "2" at bounding box center [1098, 8] width 17 height 17
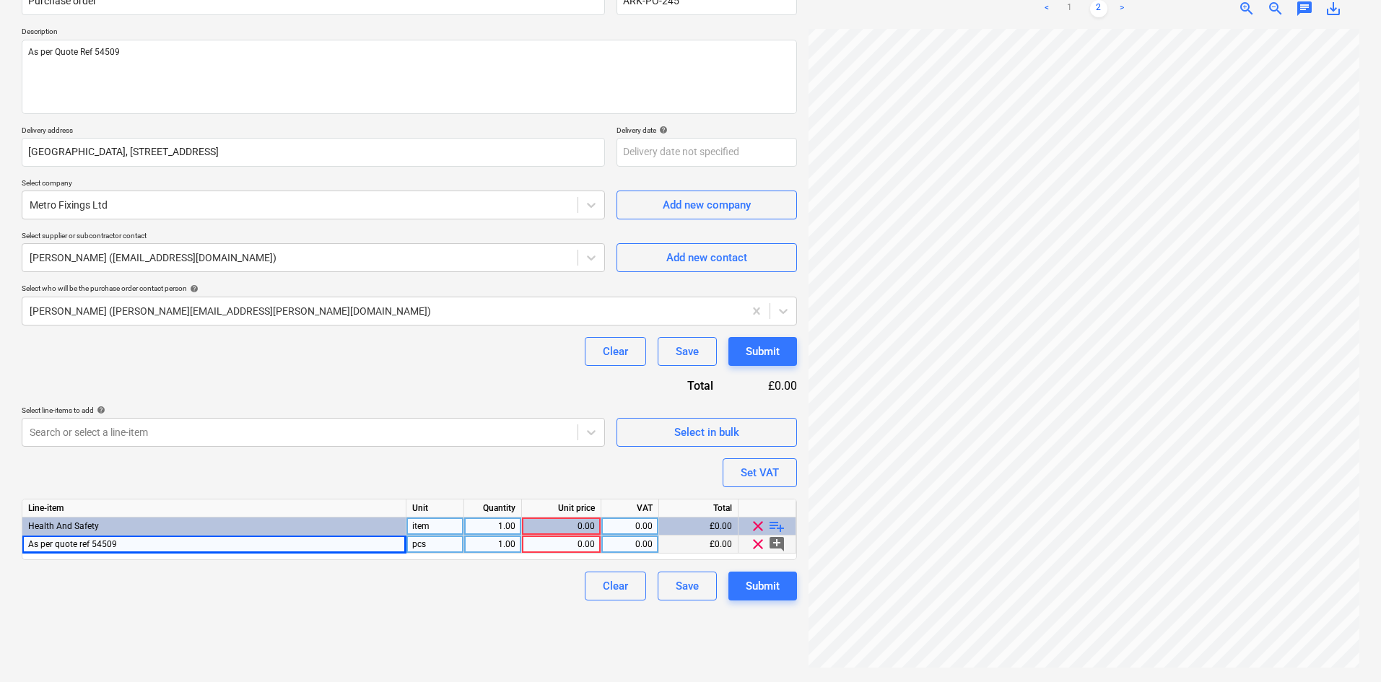
click at [583, 548] on div "0.00" at bounding box center [561, 545] width 67 height 18
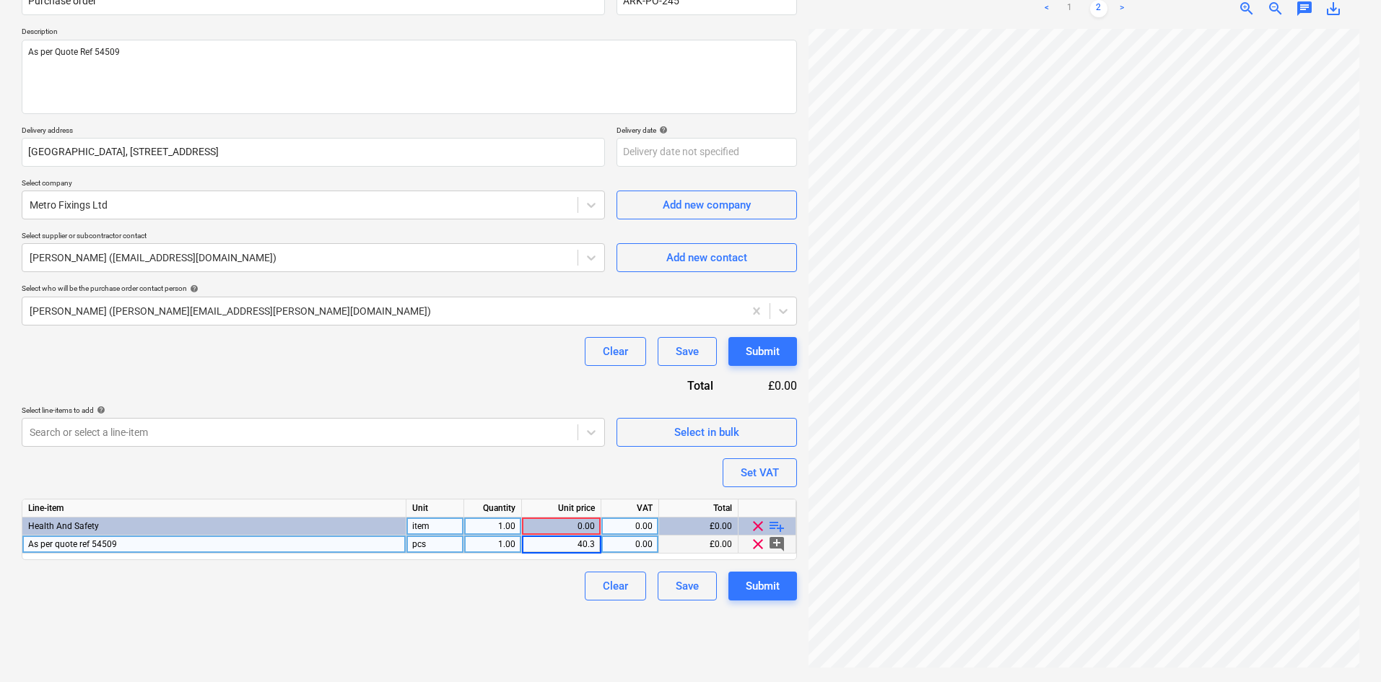
type input "40.36"
click at [538, 379] on div "Purchase order name help Purchase order Purchase order reference number help AR…" at bounding box center [409, 287] width 775 height 627
click at [779, 591] on div "Submit" at bounding box center [763, 586] width 34 height 19
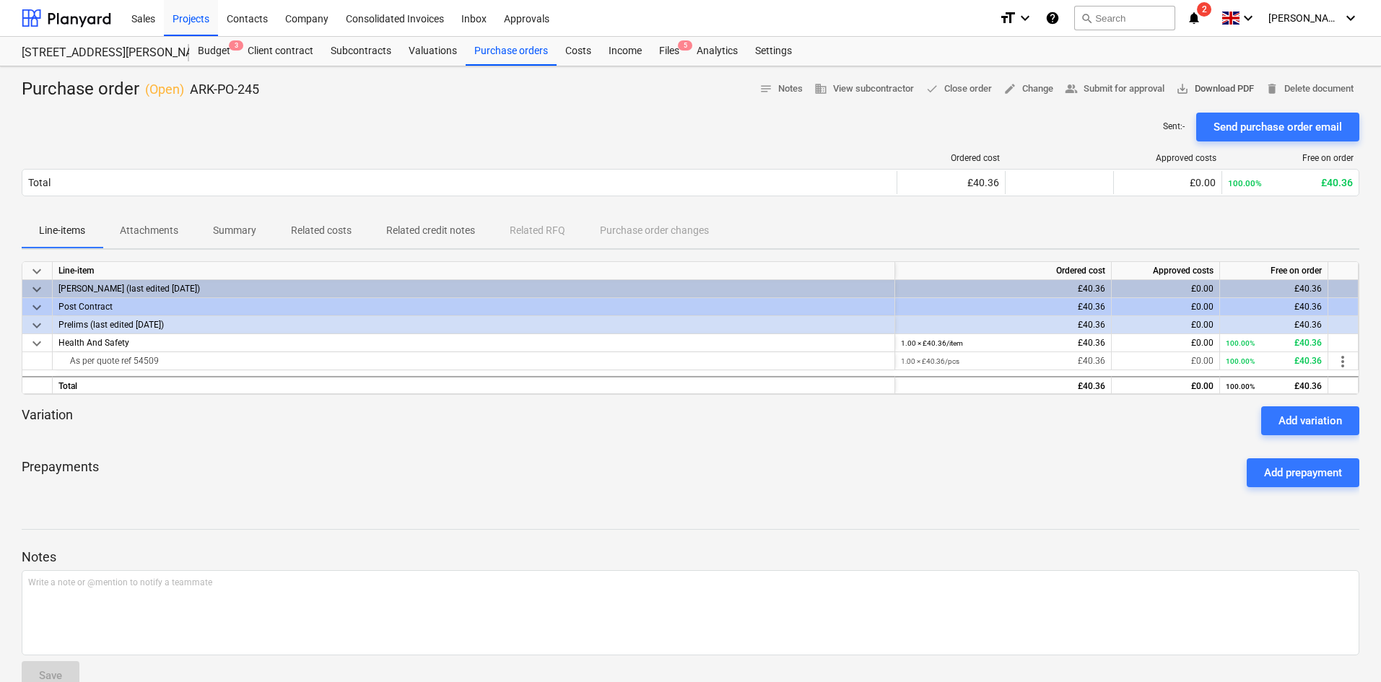
click at [1215, 85] on span "save_alt Download PDF" at bounding box center [1215, 89] width 78 height 17
click at [491, 57] on div "Purchase orders" at bounding box center [511, 51] width 91 height 29
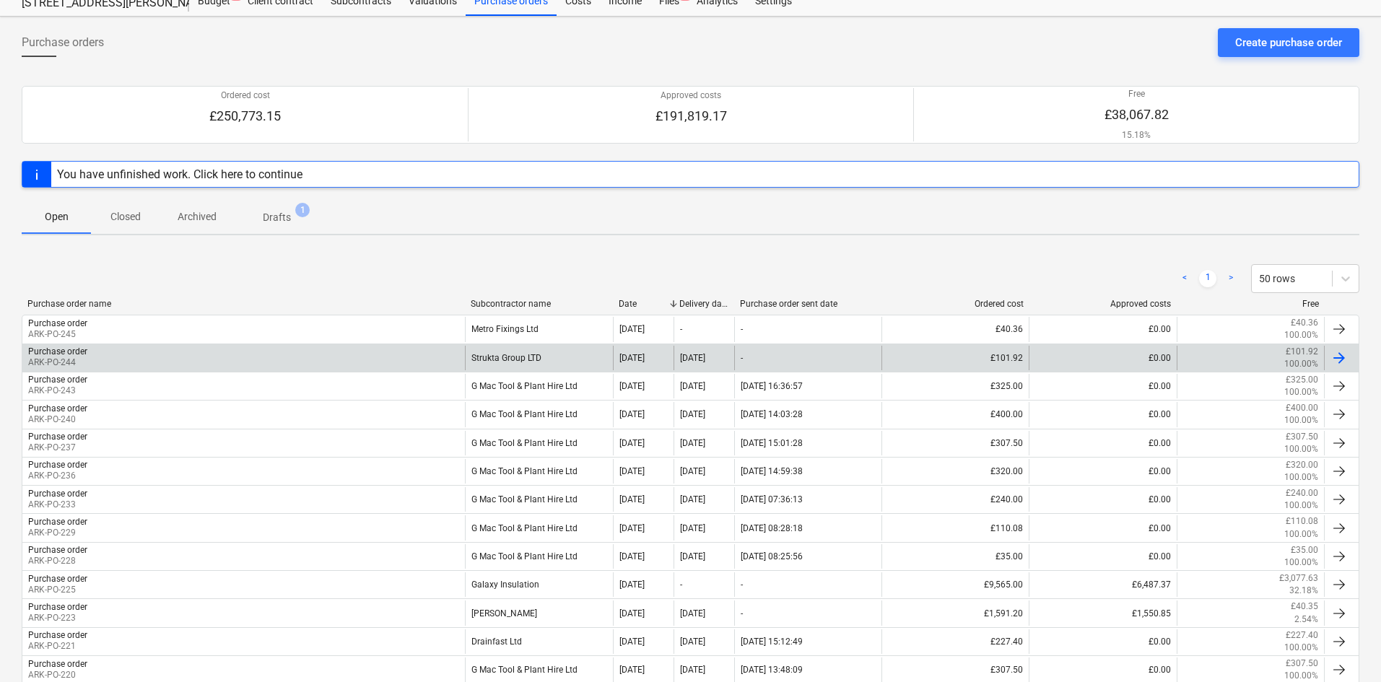
scroll to position [72, 0]
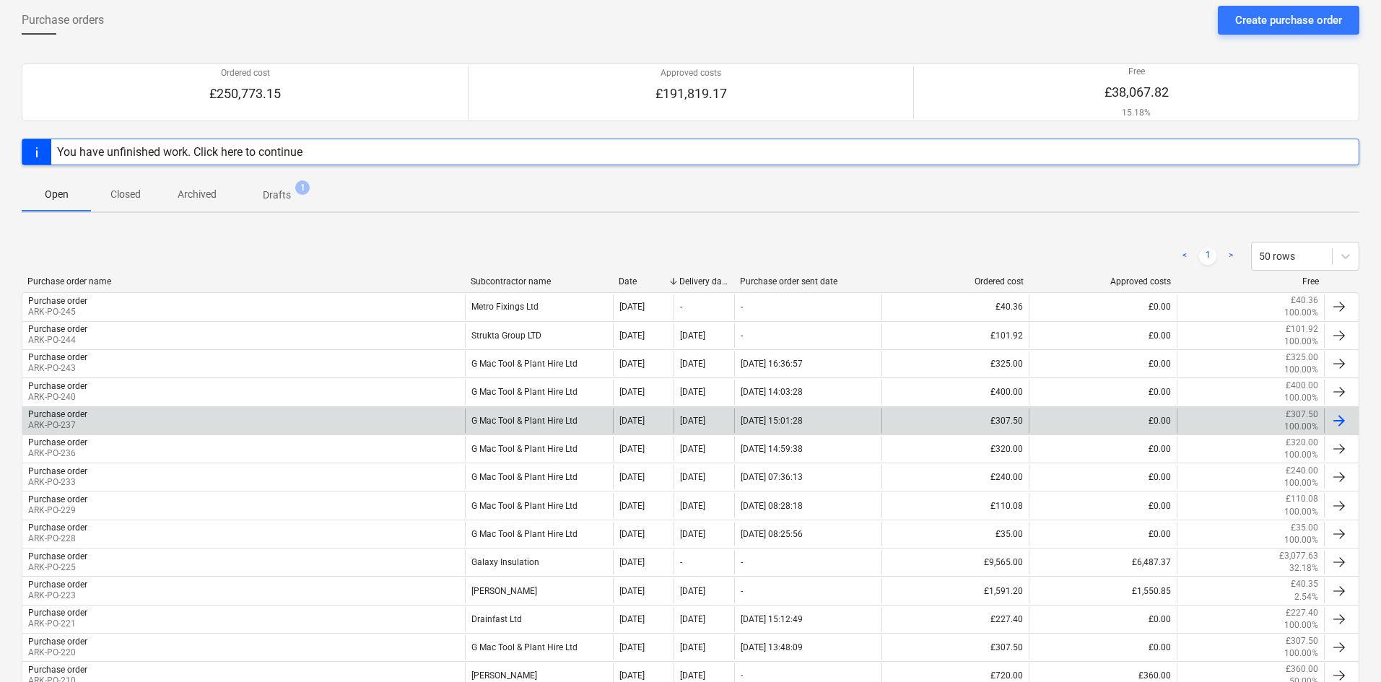
click at [679, 423] on div "[DATE]" at bounding box center [704, 421] width 61 height 25
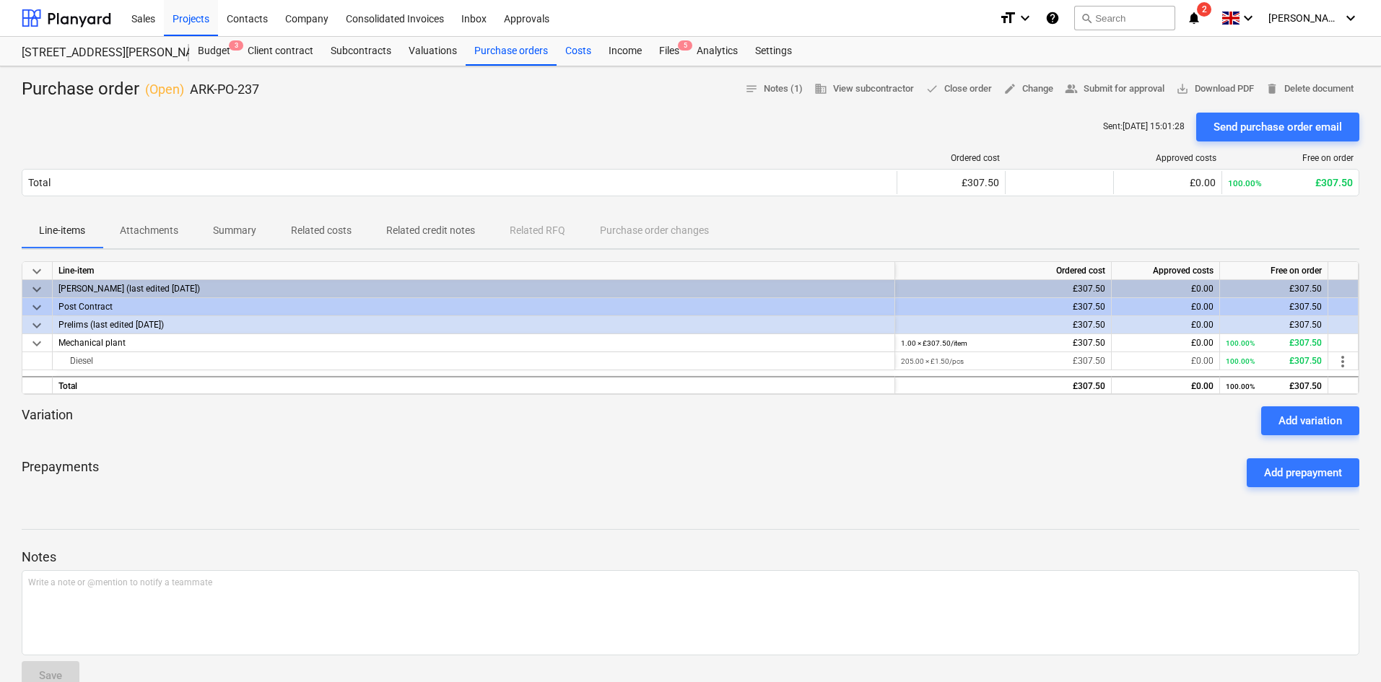
click at [567, 45] on div "Costs" at bounding box center [578, 51] width 43 height 29
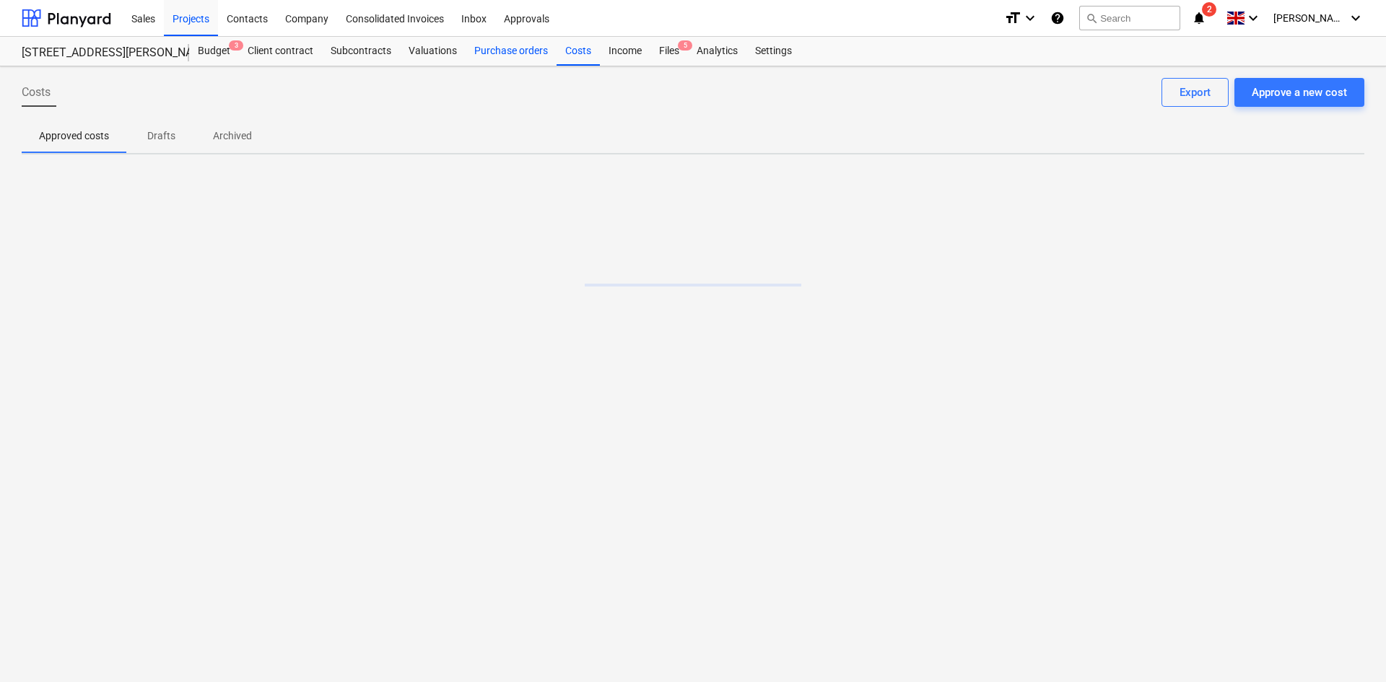
click at [516, 55] on div "Purchase orders" at bounding box center [511, 51] width 91 height 29
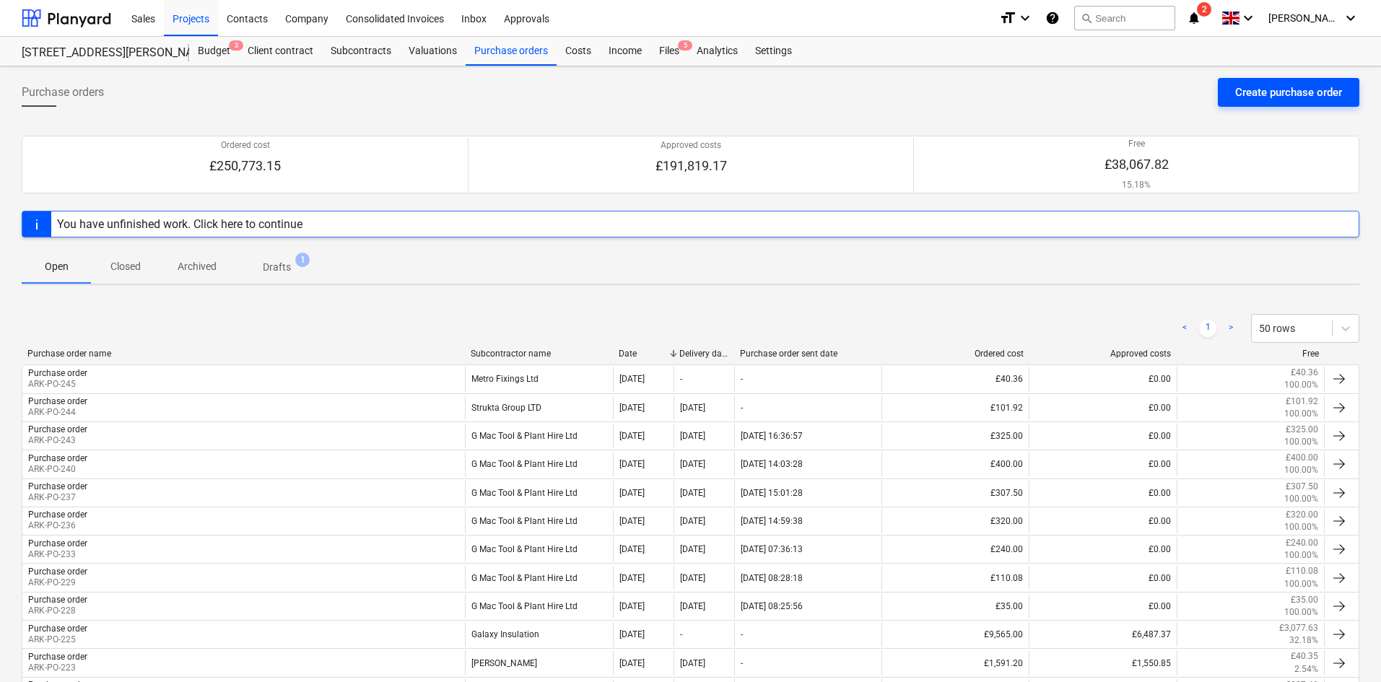
click at [1250, 101] on div "Create purchase order" at bounding box center [1288, 92] width 107 height 19
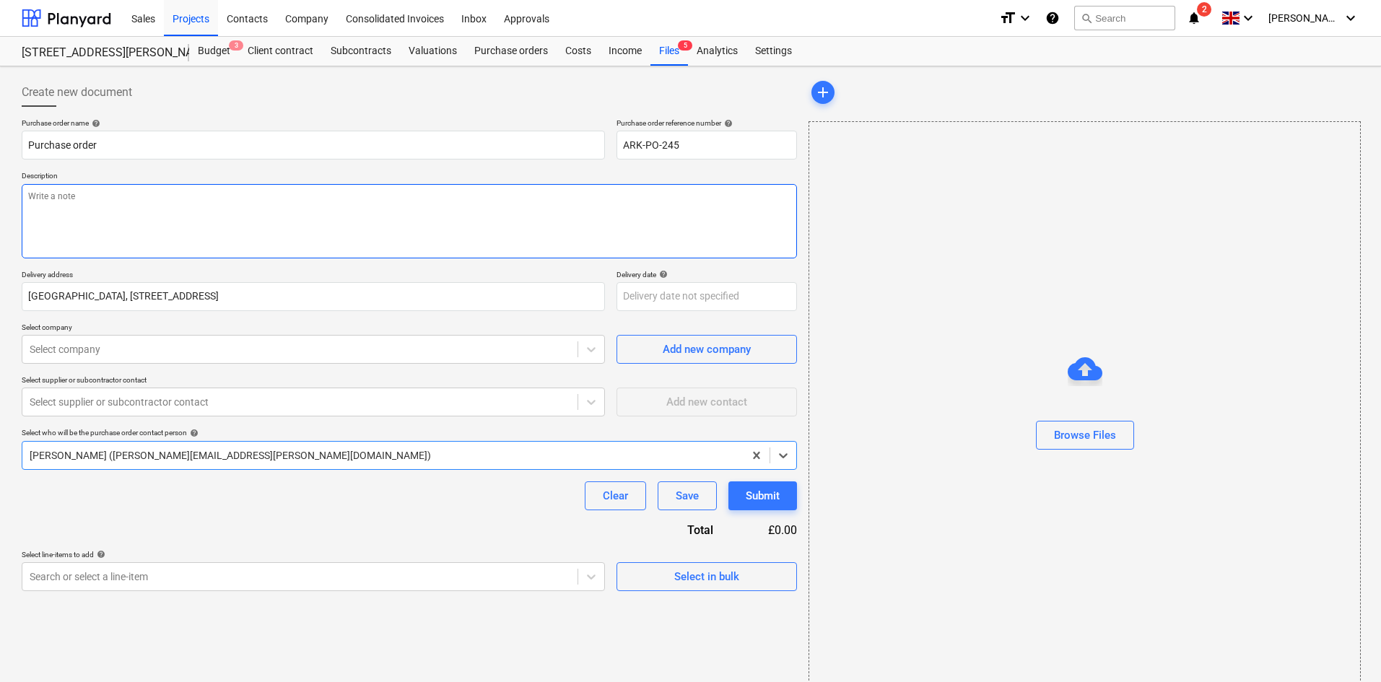
click at [238, 211] on textarea at bounding box center [409, 221] width 775 height 74
type textarea "x"
type textarea "D"
type textarea "x"
type textarea "Di"
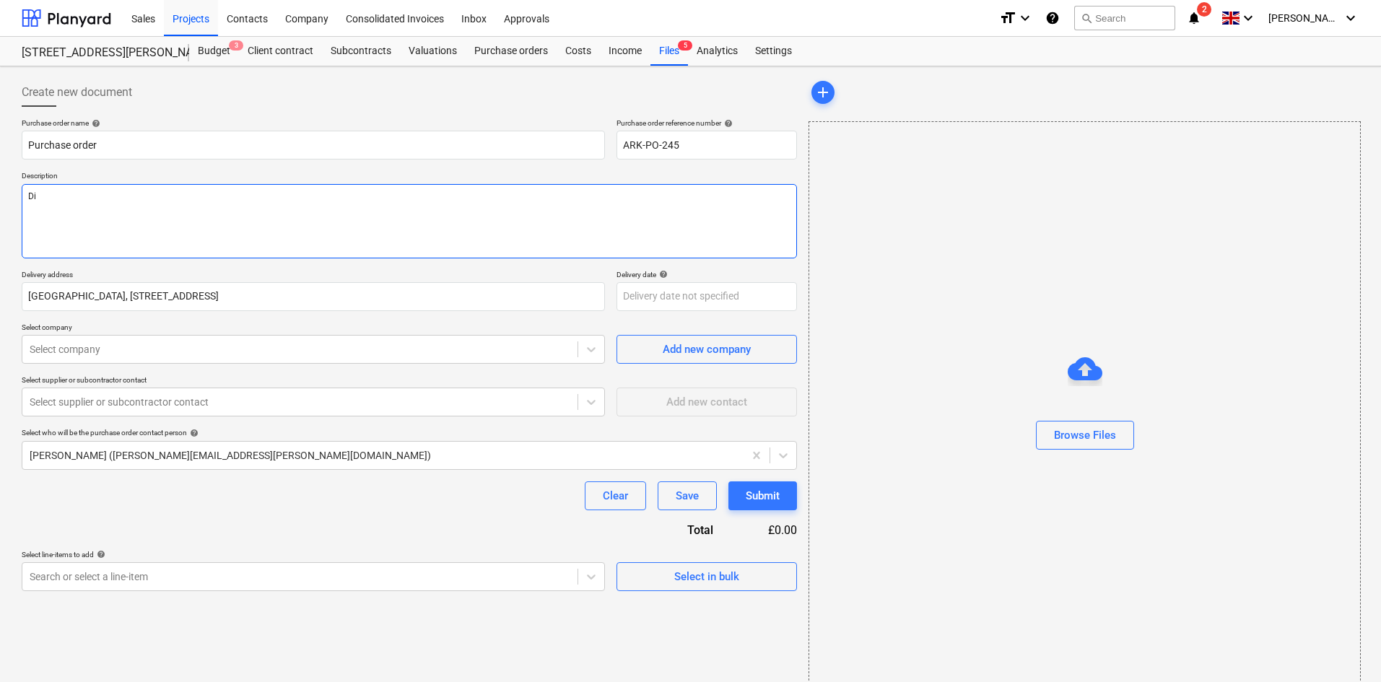
type textarea "x"
type textarea "Dis"
type textarea "x"
type textarea "Disi"
type textarea "x"
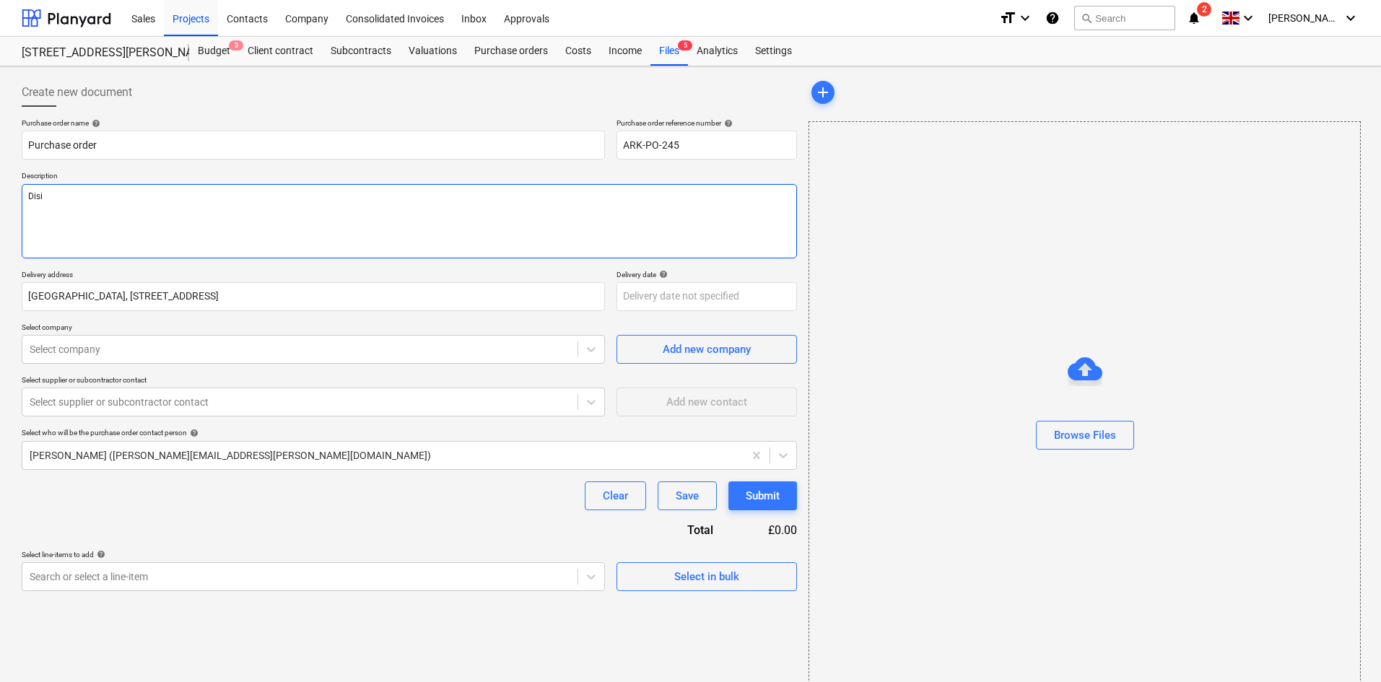
type textarea "Disil"
type textarea "x"
type textarea "Disil"
type textarea "x"
type textarea "Disil"
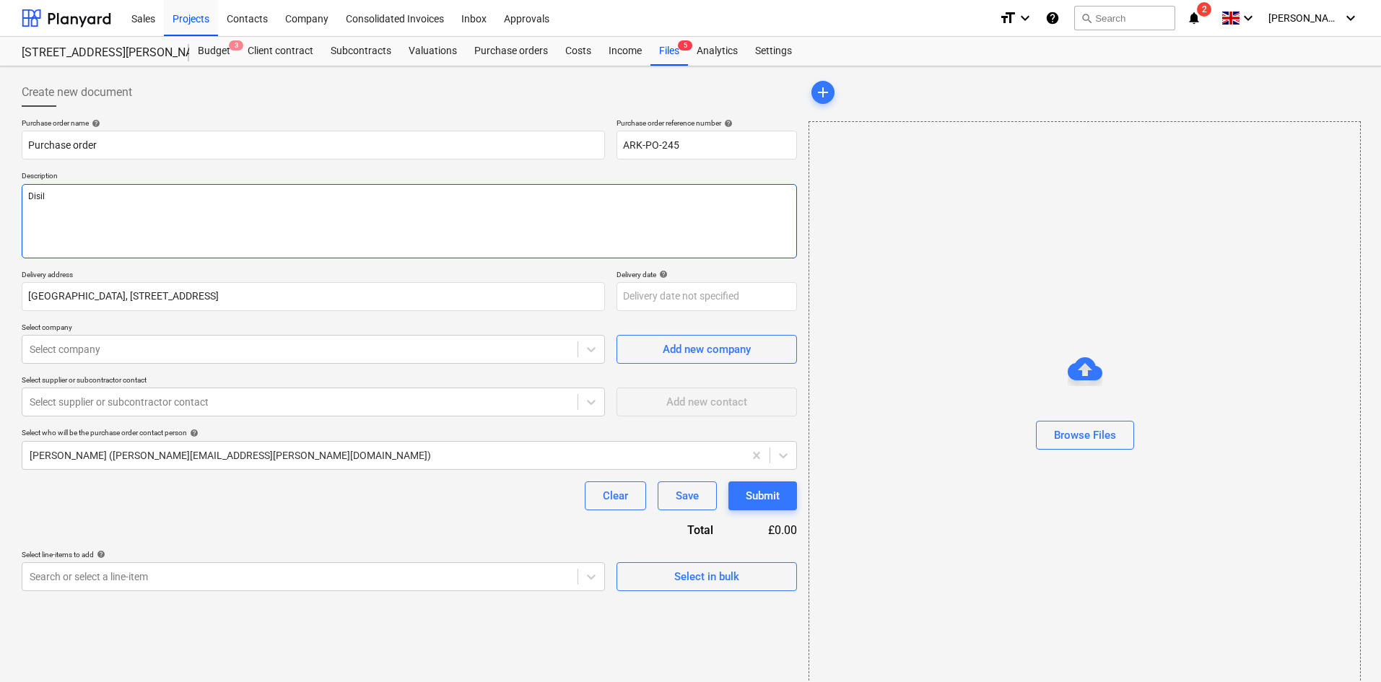
type textarea "x"
type textarea "Disi"
type textarea "x"
type textarea "Dis"
type textarea "x"
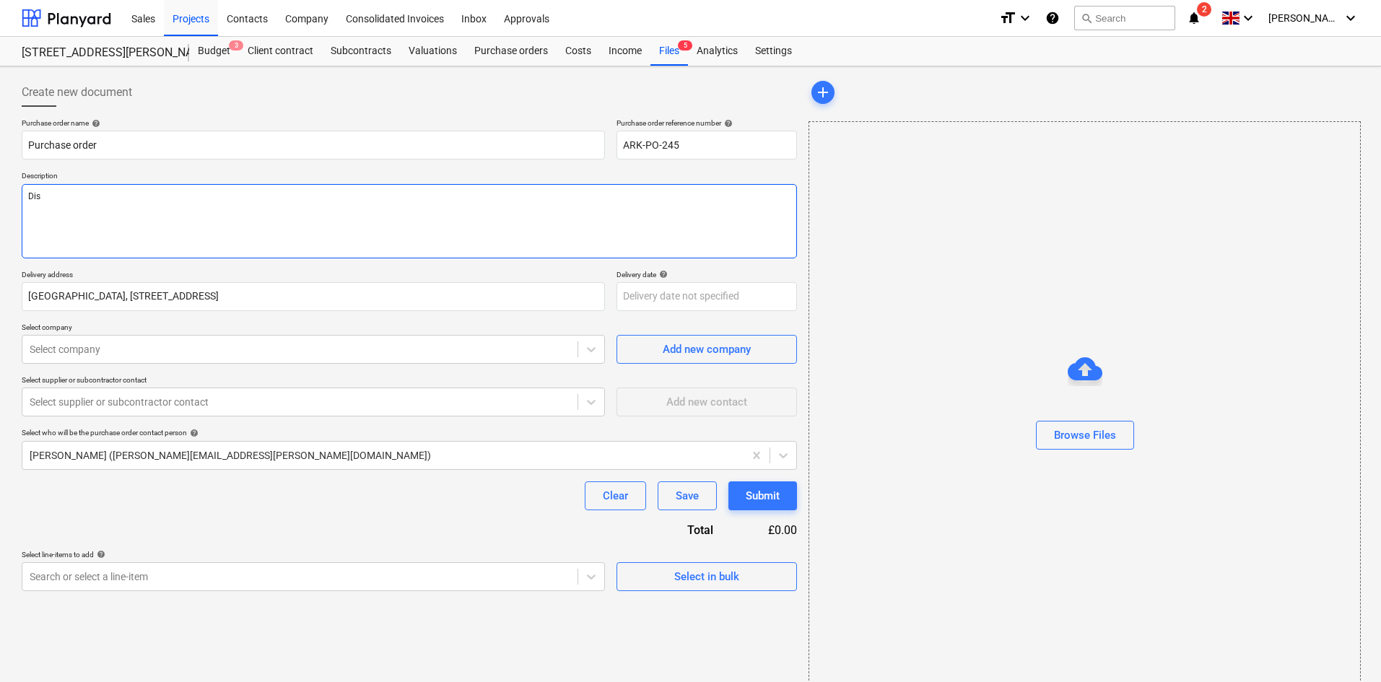
type textarea "Di"
type textarea "x"
type textarea "D"
type textarea "x"
type textarea "Di"
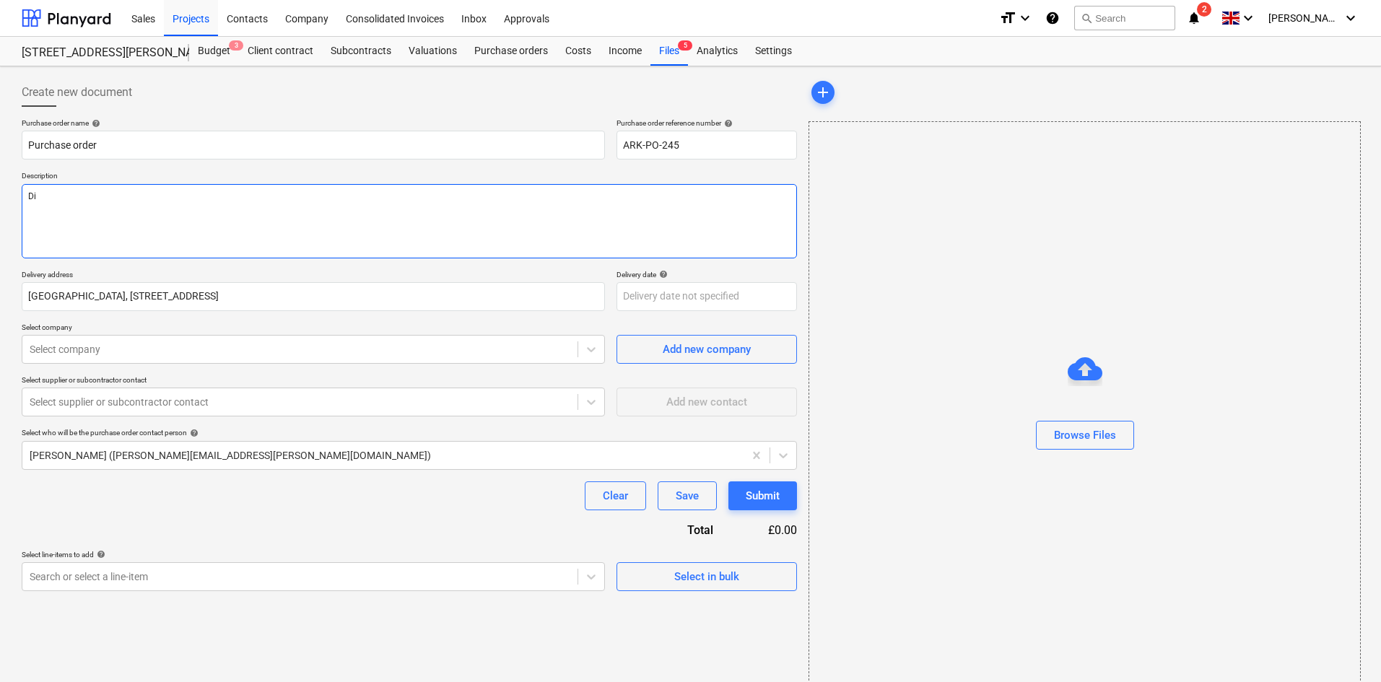
type textarea "x"
type textarea "Die"
type textarea "x"
type textarea "Dies"
type textarea "x"
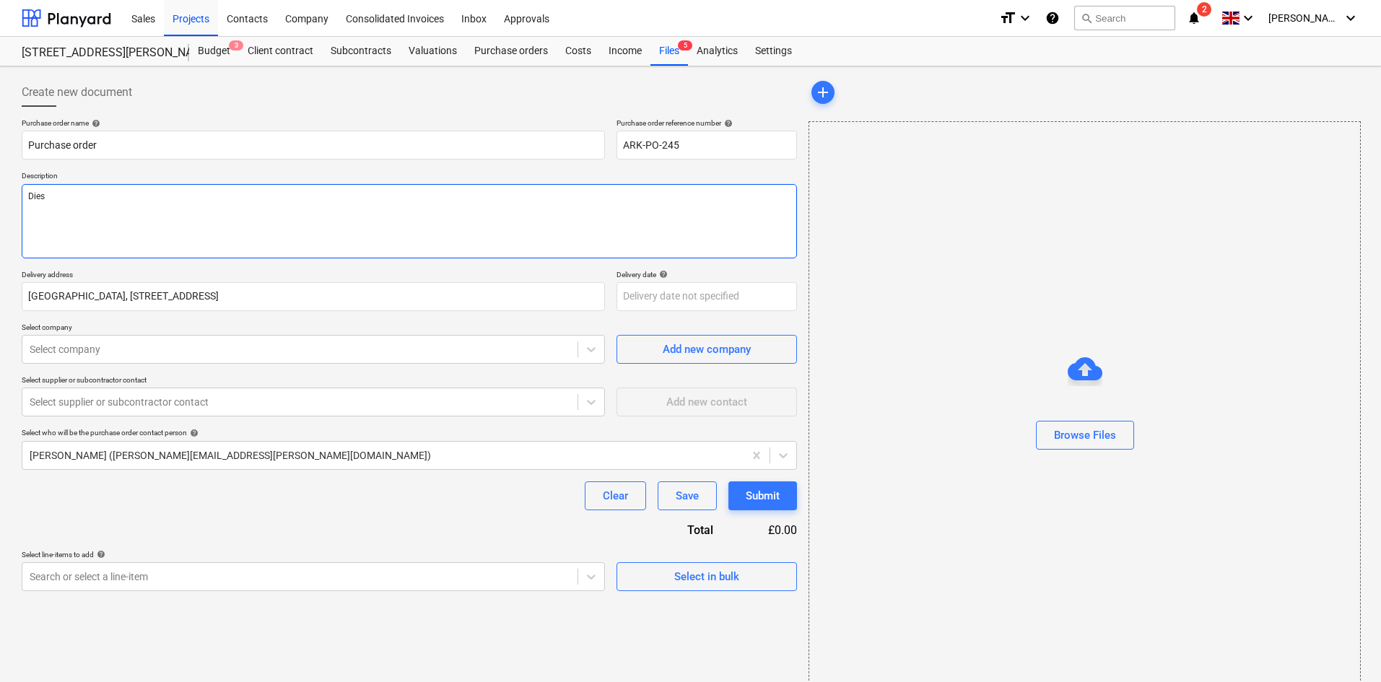
type textarea "Diesl"
type textarea "x"
type textarea "Diesl"
type textarea "x"
type textarea "Diesel"
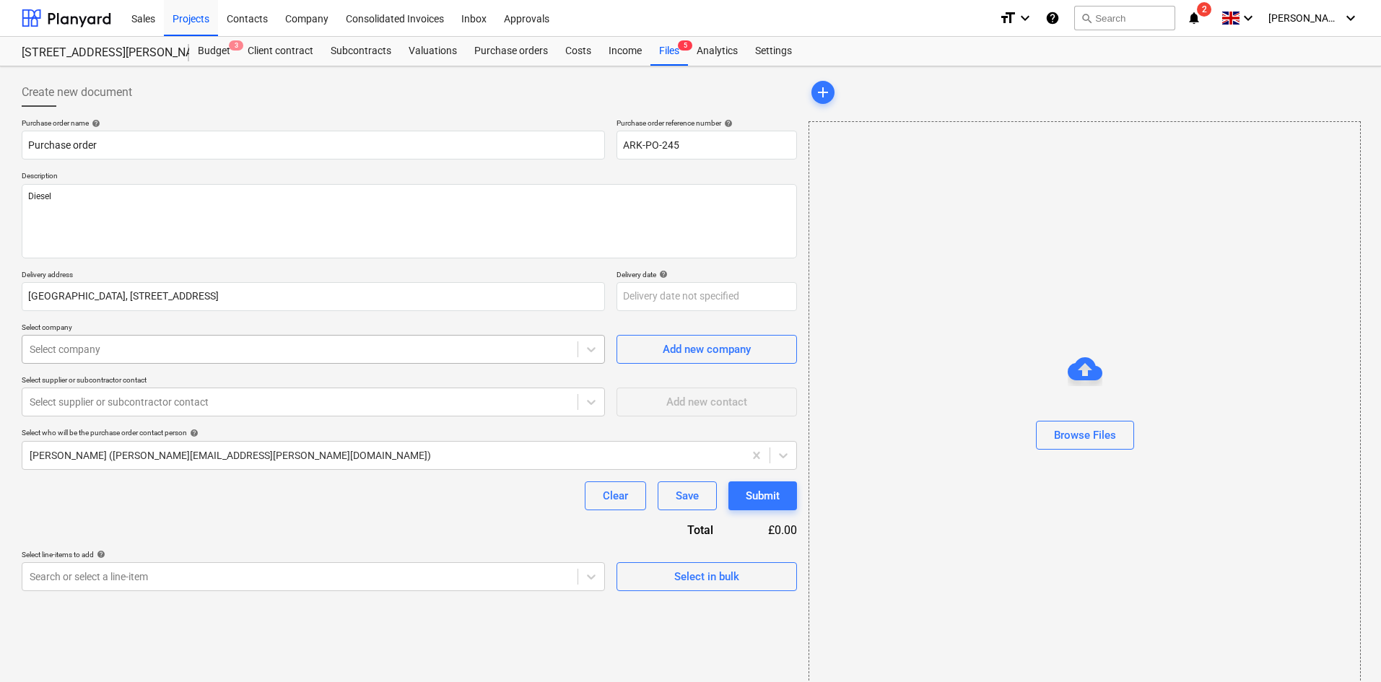
click at [235, 356] on div at bounding box center [300, 349] width 541 height 14
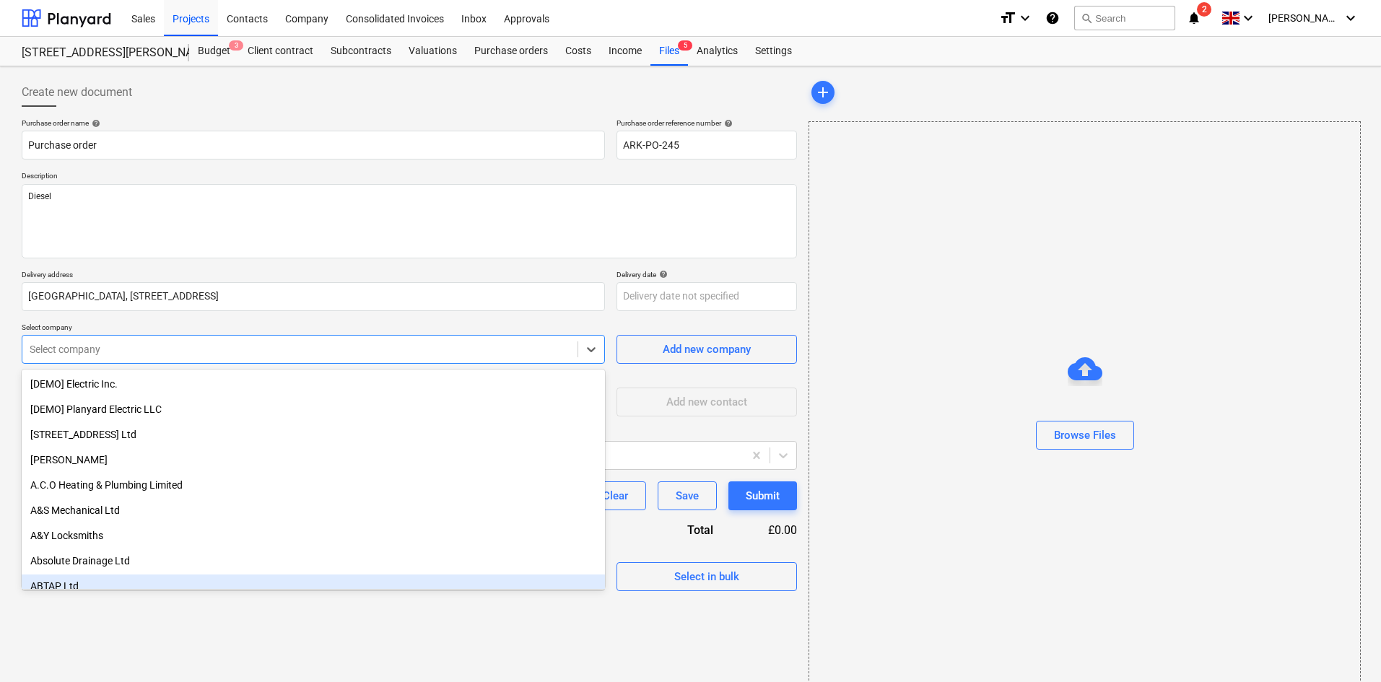
click at [381, 656] on div "Create new document Purchase order name help Purchase order Purchase order refe…" at bounding box center [409, 384] width 787 height 625
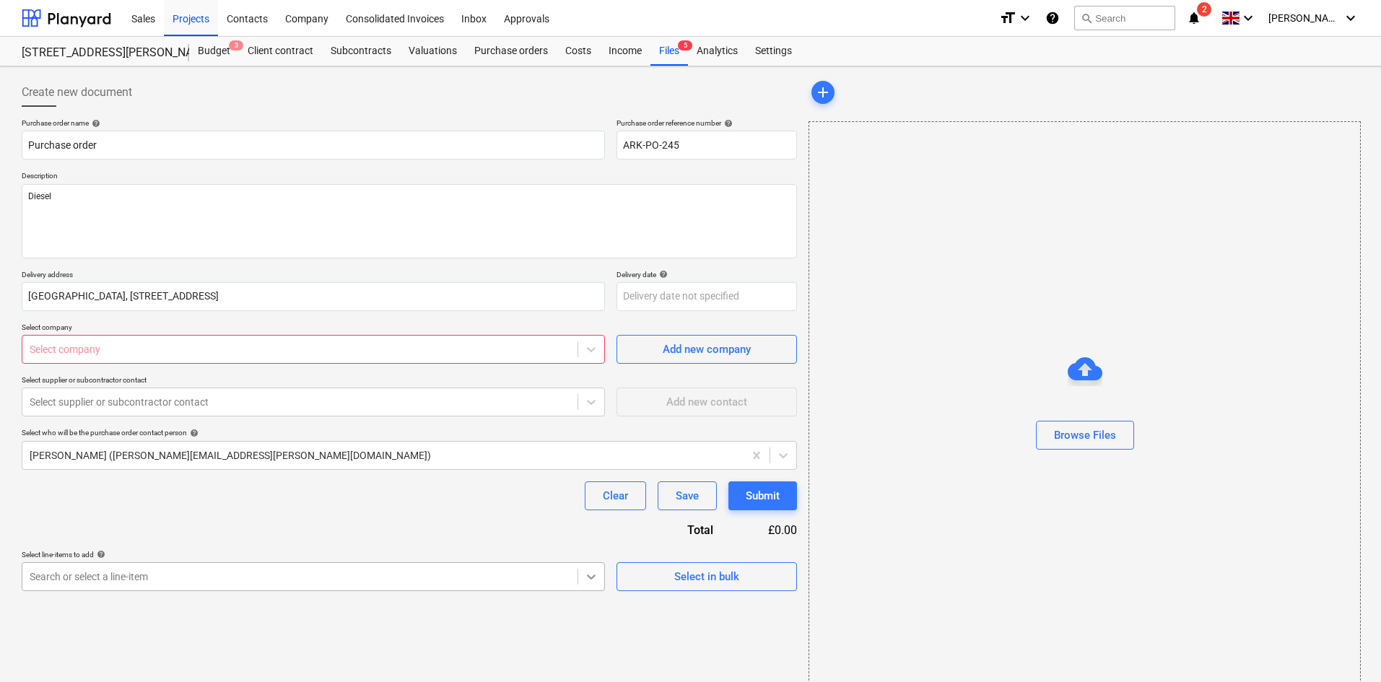
scroll to position [134, 0]
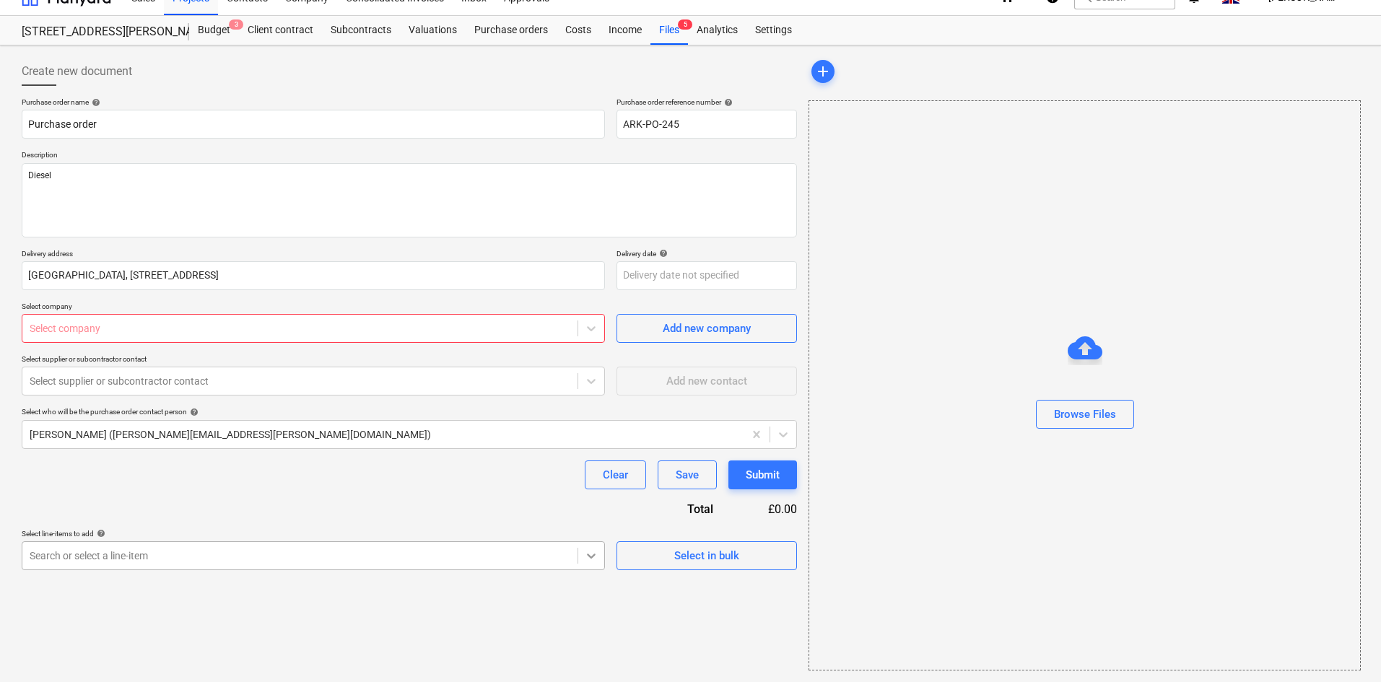
click at [594, 573] on body "Sales Projects Contacts Company Consolidated Invoices Inbox Approvals format_si…" at bounding box center [690, 320] width 1381 height 682
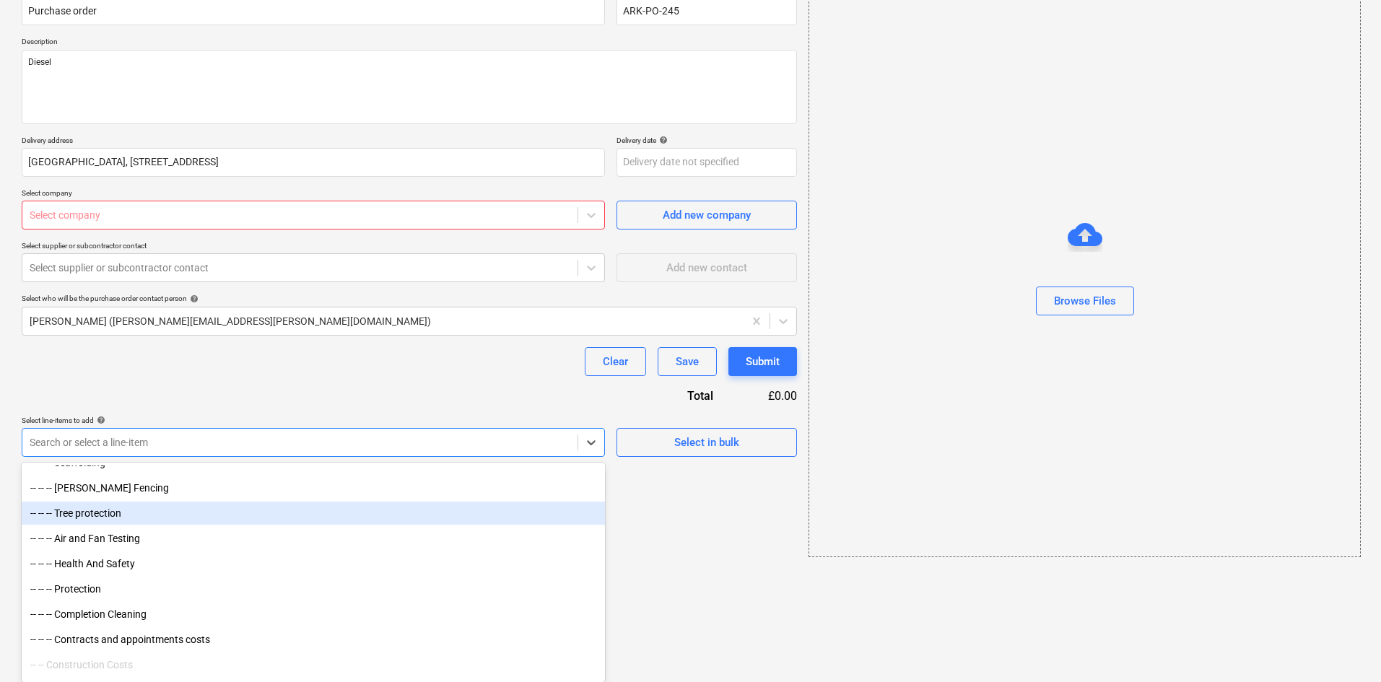
scroll to position [650, 0]
click at [162, 511] on div "-- -- -- Mechanical plant" at bounding box center [313, 509] width 583 height 23
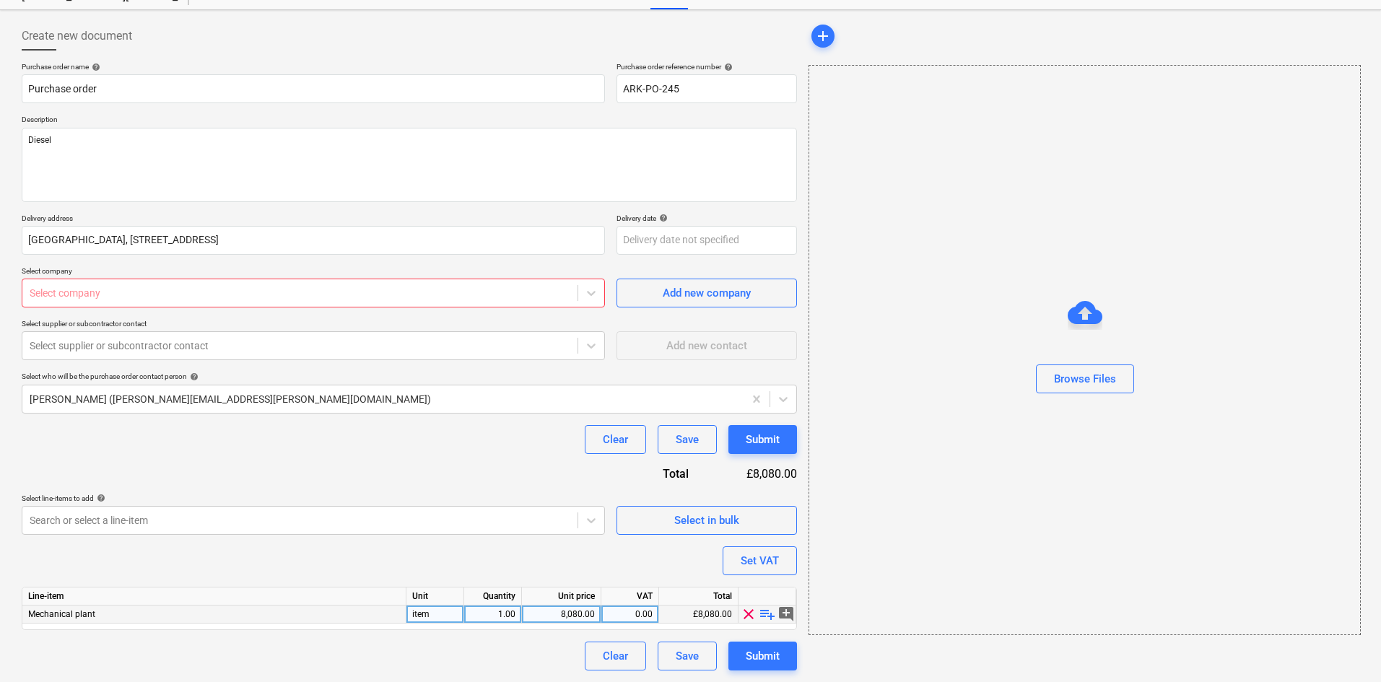
click at [764, 617] on span "playlist_add" at bounding box center [767, 614] width 17 height 17
type textarea "x"
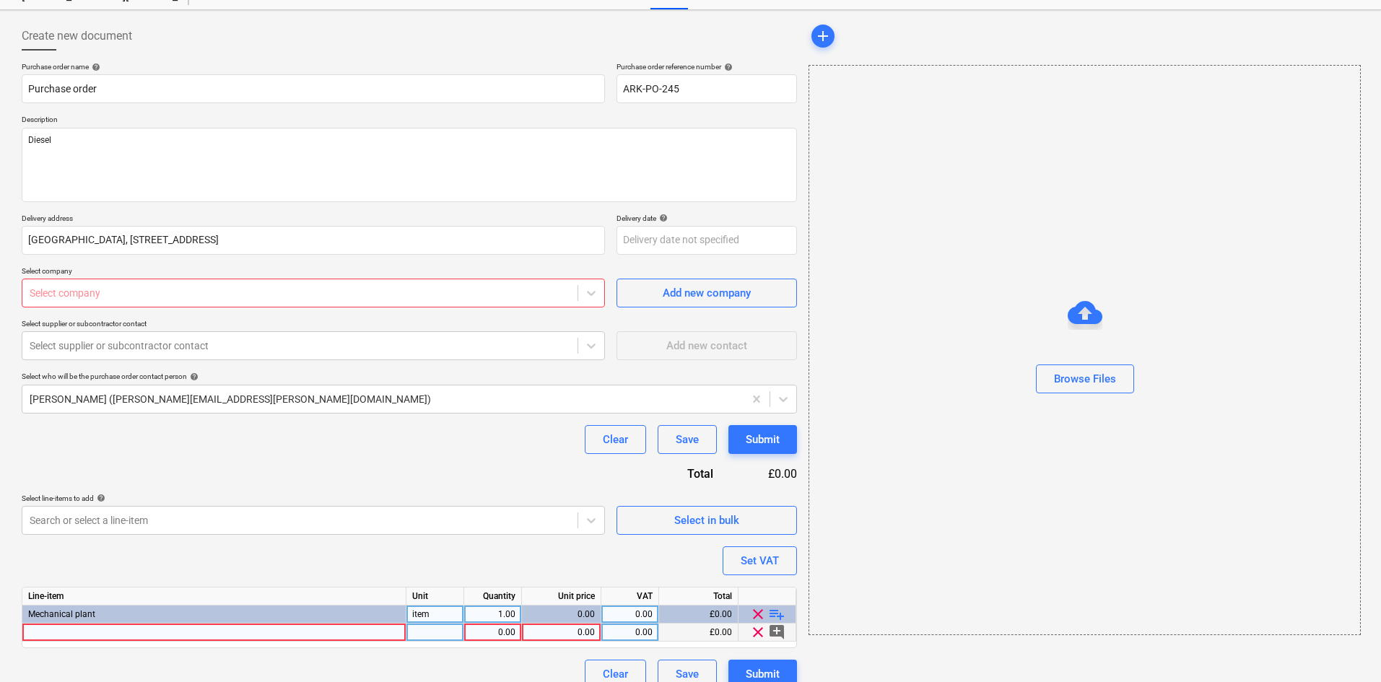
click at [411, 631] on div at bounding box center [436, 633] width 58 height 18
click at [337, 630] on div at bounding box center [214, 633] width 384 height 18
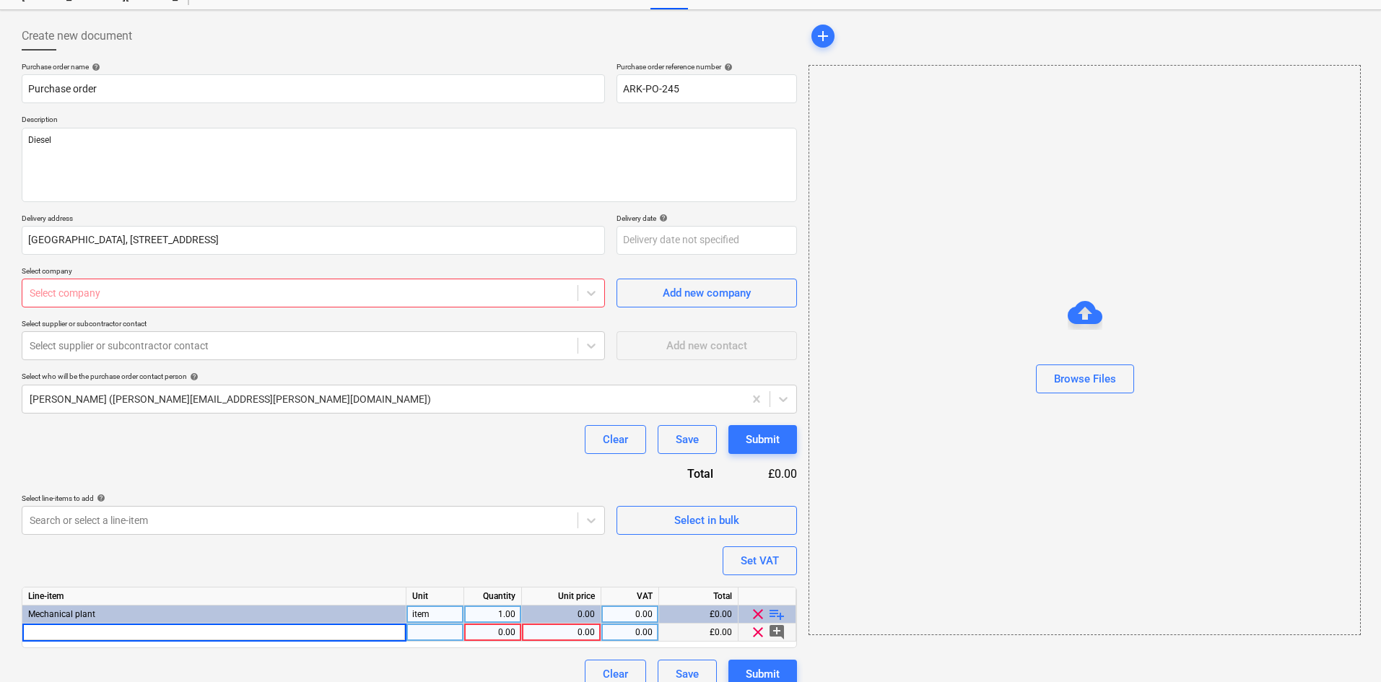
click at [471, 632] on div "0.00" at bounding box center [492, 633] width 45 height 18
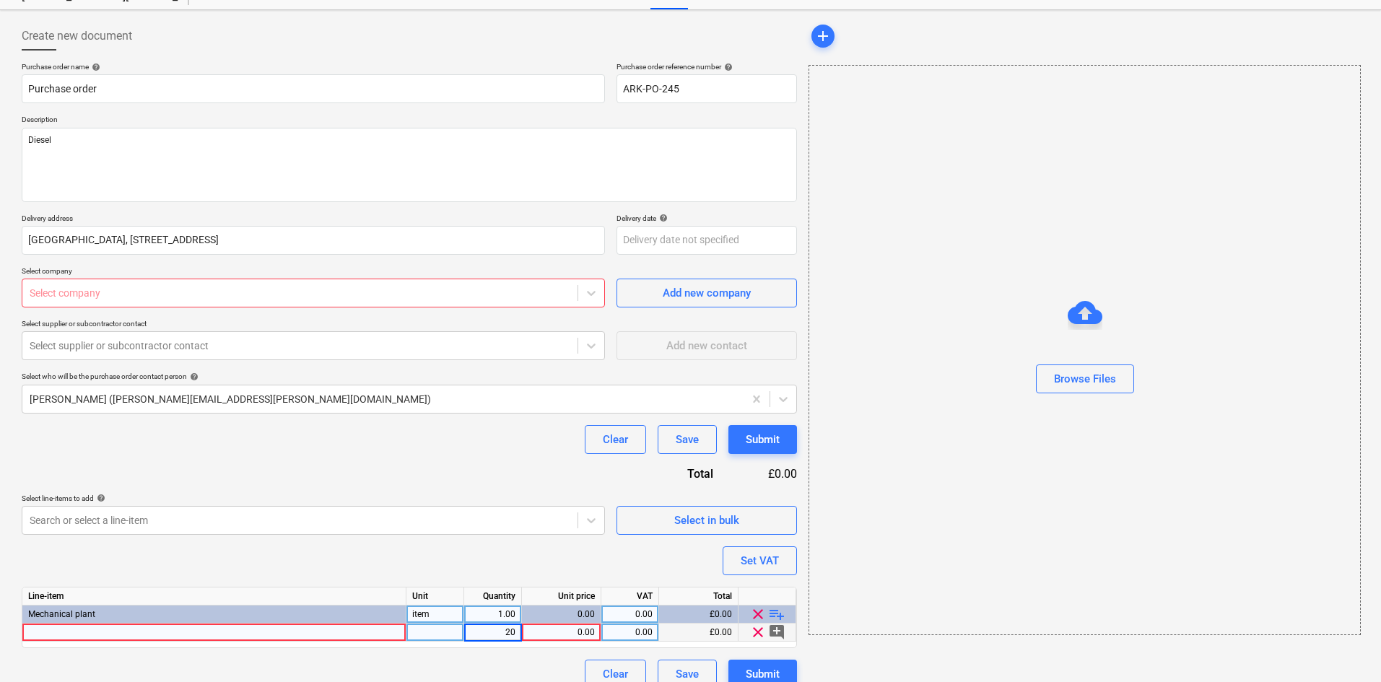
type input "205"
type textarea "x"
type input "1.5"
type textarea "x"
click at [453, 474] on div "Purchase order name help Purchase order Purchase order reference number help AR…" at bounding box center [409, 375] width 775 height 627
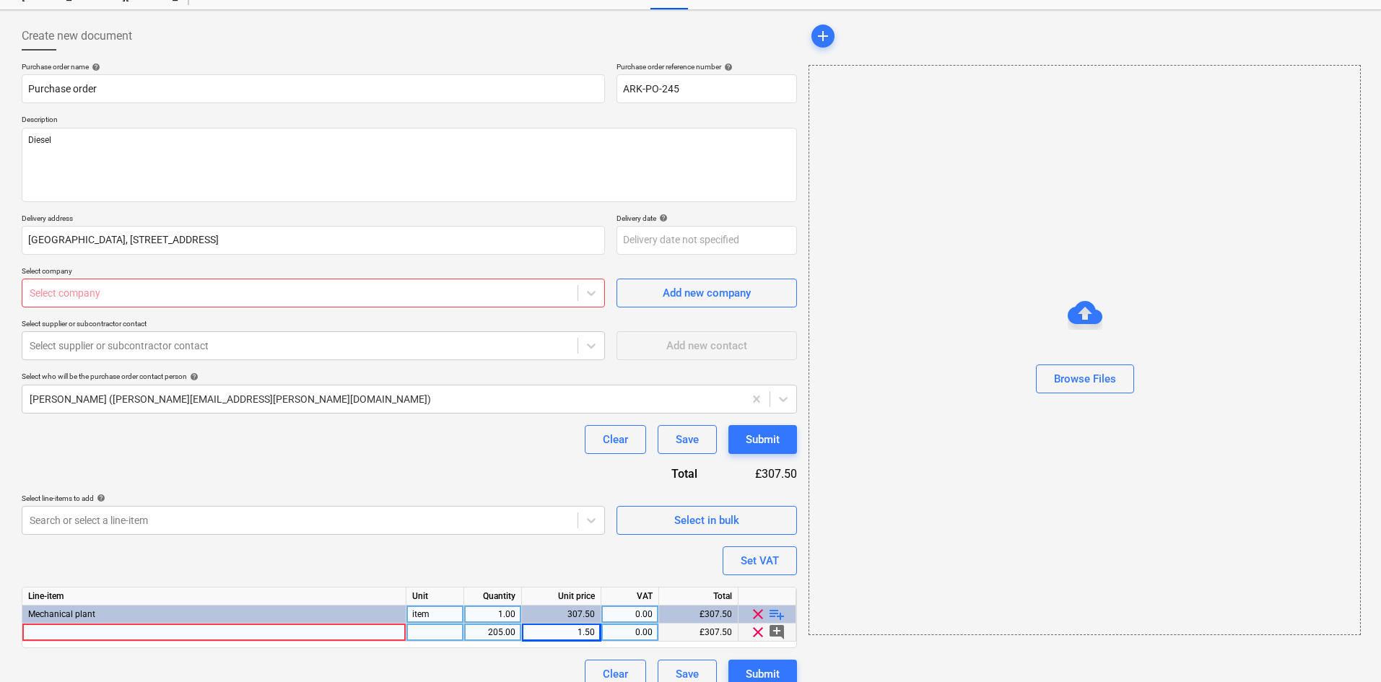
click at [231, 640] on div at bounding box center [214, 633] width 384 height 18
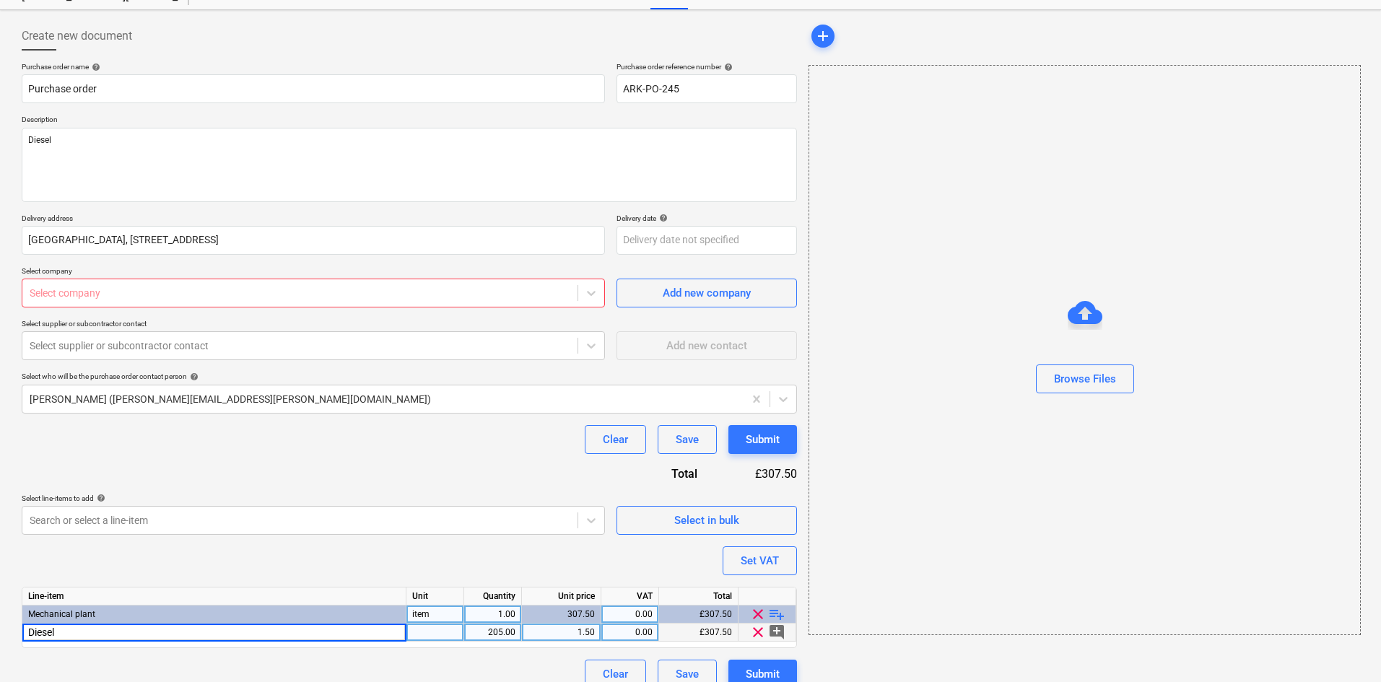
type input "Diesel"
type textarea "x"
click at [295, 290] on div at bounding box center [300, 293] width 541 height 14
click at [296, 297] on div at bounding box center [300, 293] width 541 height 14
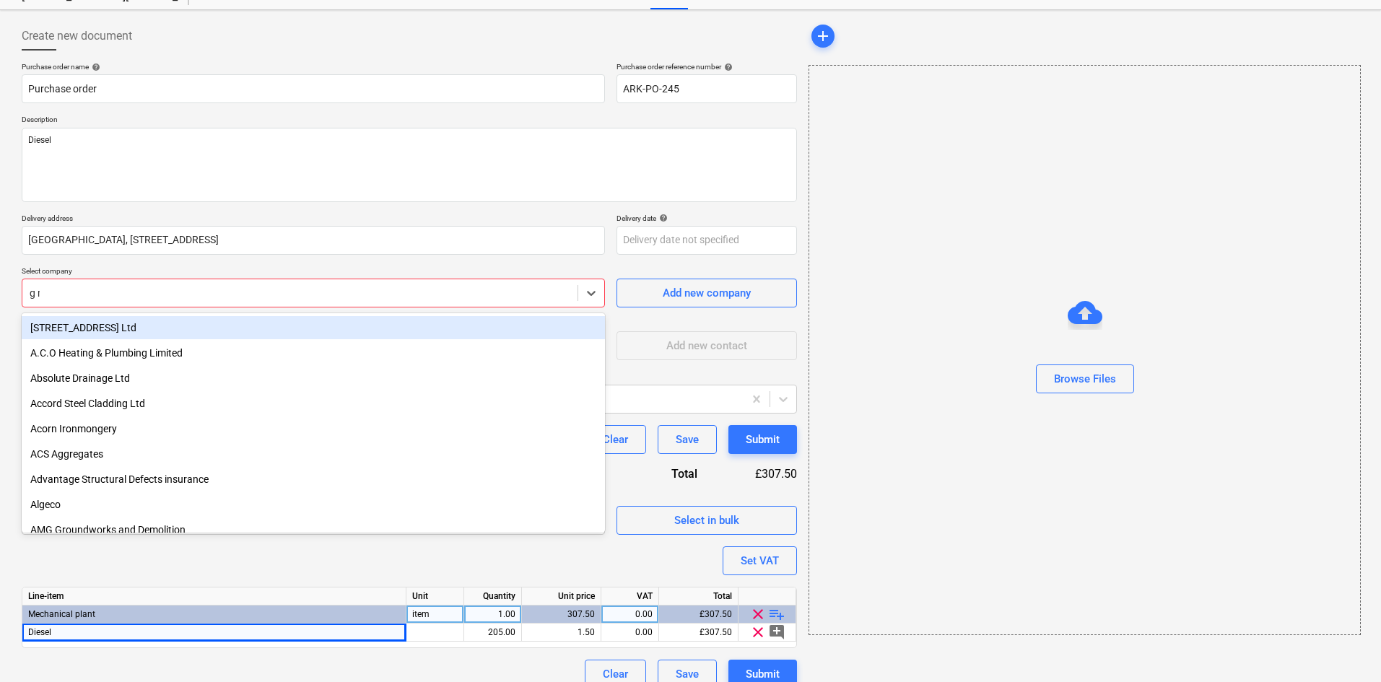
type input "g ma"
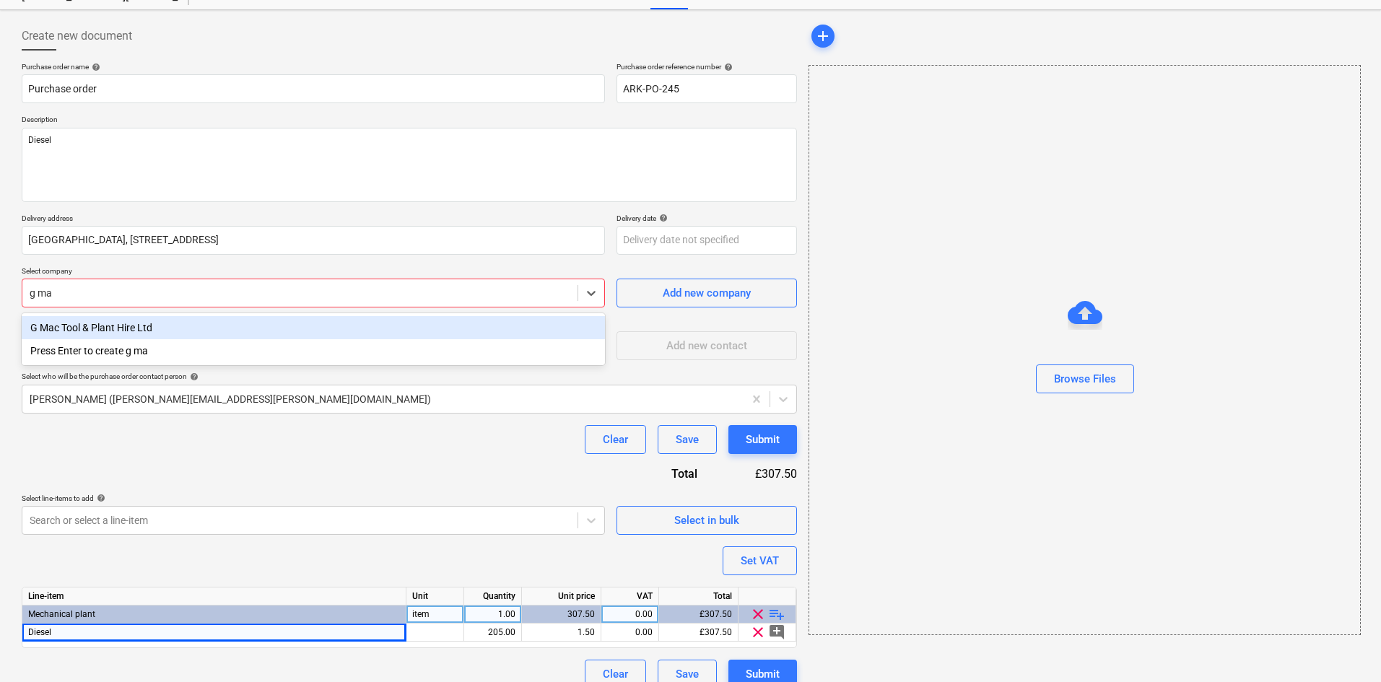
click at [199, 332] on div "G Mac Tool & Plant Hire Ltd" at bounding box center [313, 327] width 583 height 23
type textarea "x"
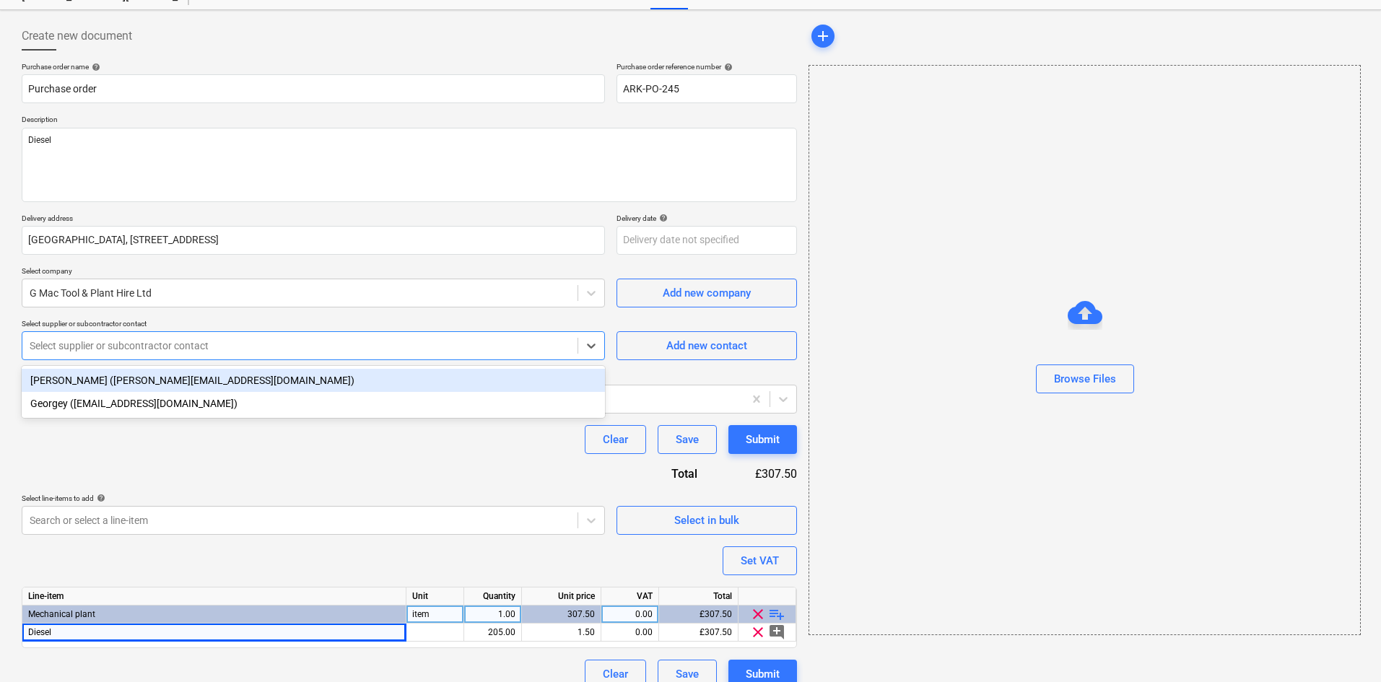
click at [213, 347] on div at bounding box center [300, 346] width 541 height 14
click at [207, 370] on div "[PERSON_NAME] ([PERSON_NAME][EMAIL_ADDRESS][DOMAIN_NAME])" at bounding box center [313, 380] width 583 height 23
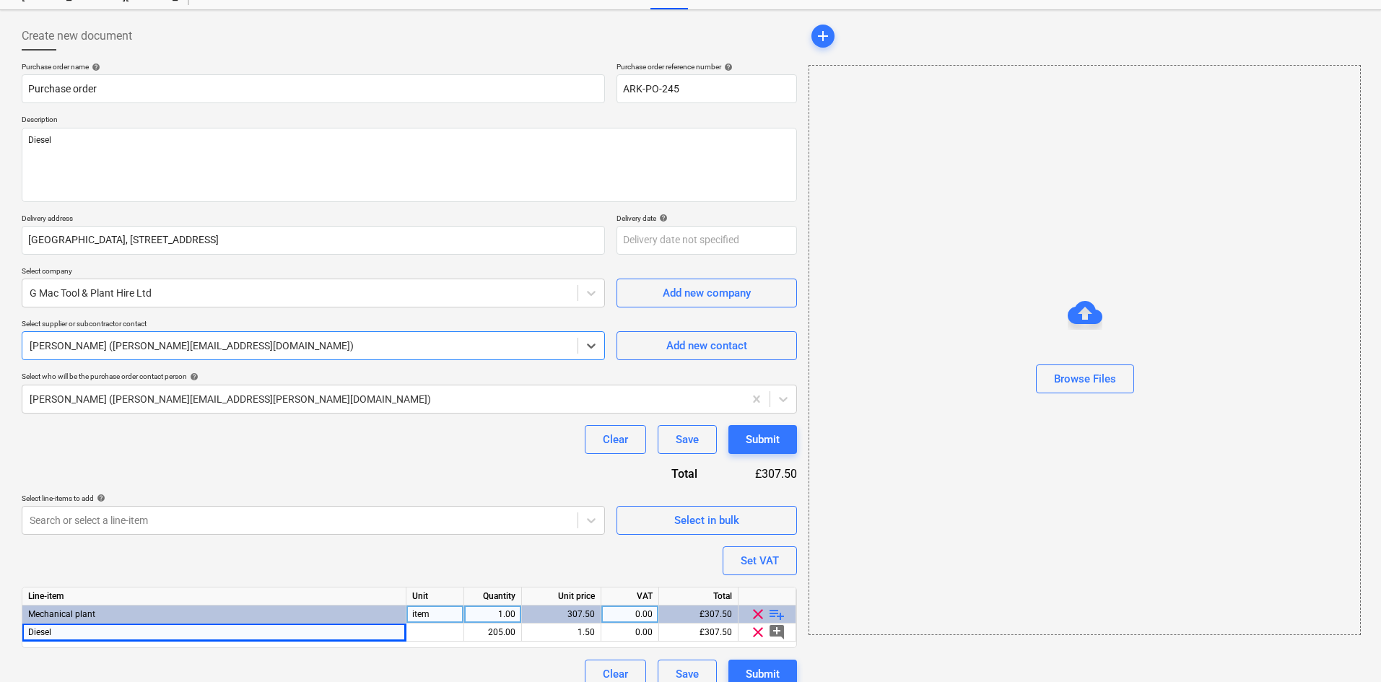
click at [289, 484] on div "Purchase order name help Purchase order Purchase order reference number help AR…" at bounding box center [409, 375] width 775 height 627
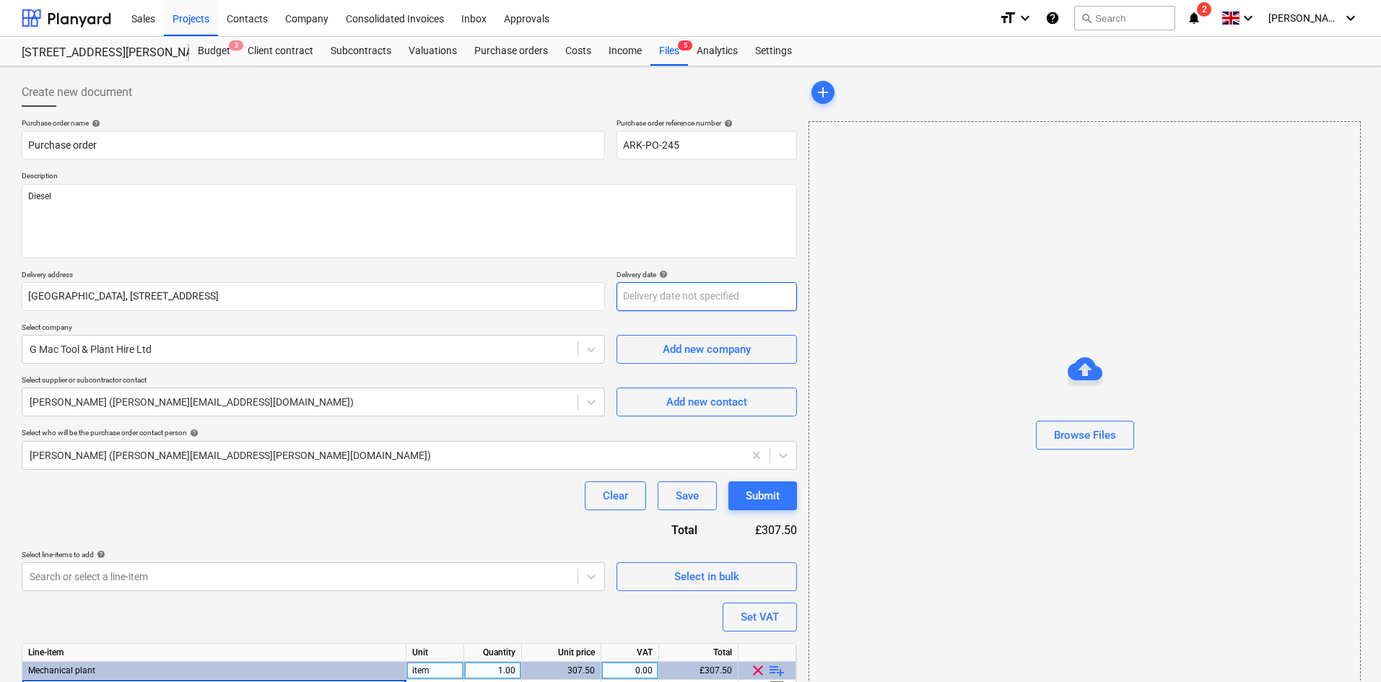
click at [644, 293] on body "Sales Projects Contacts Company Consolidated Invoices Inbox Approvals format_si…" at bounding box center [690, 341] width 1381 height 682
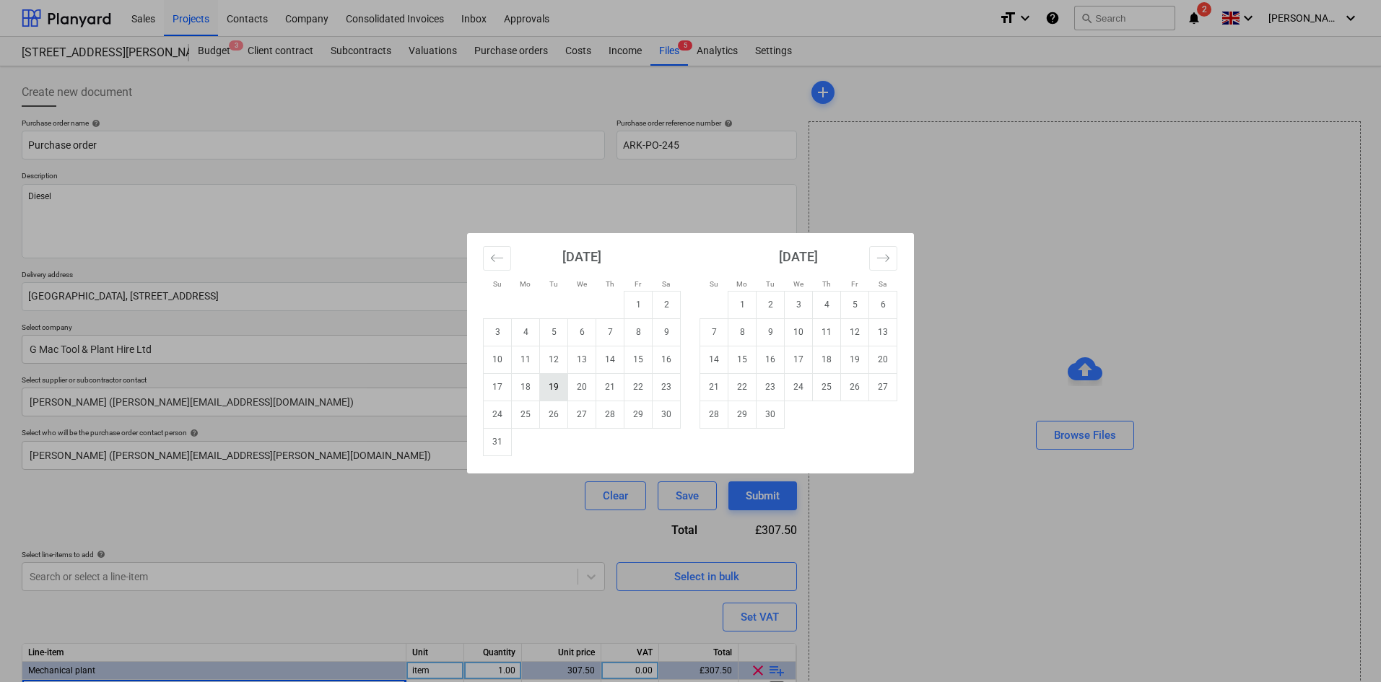
click at [555, 386] on td "19" at bounding box center [554, 386] width 28 height 27
type textarea "x"
type input "[DATE]"
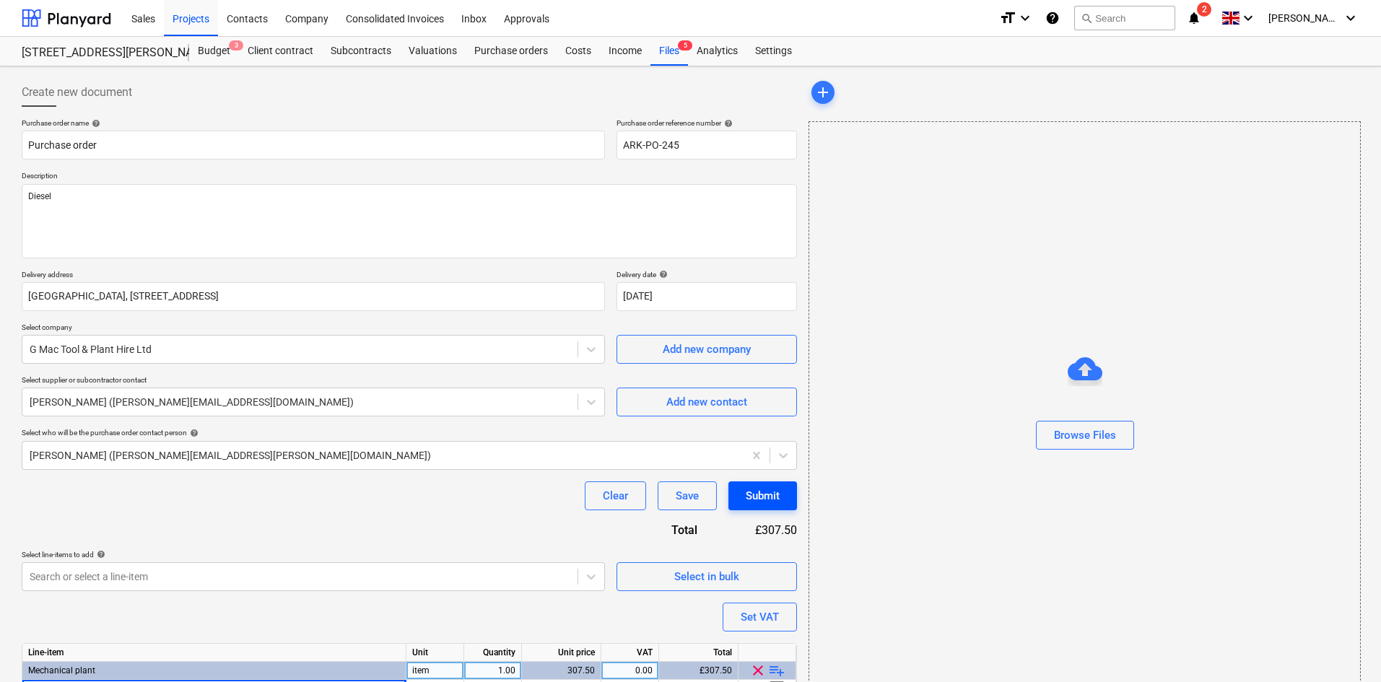
click at [757, 496] on div "Submit" at bounding box center [763, 496] width 34 height 19
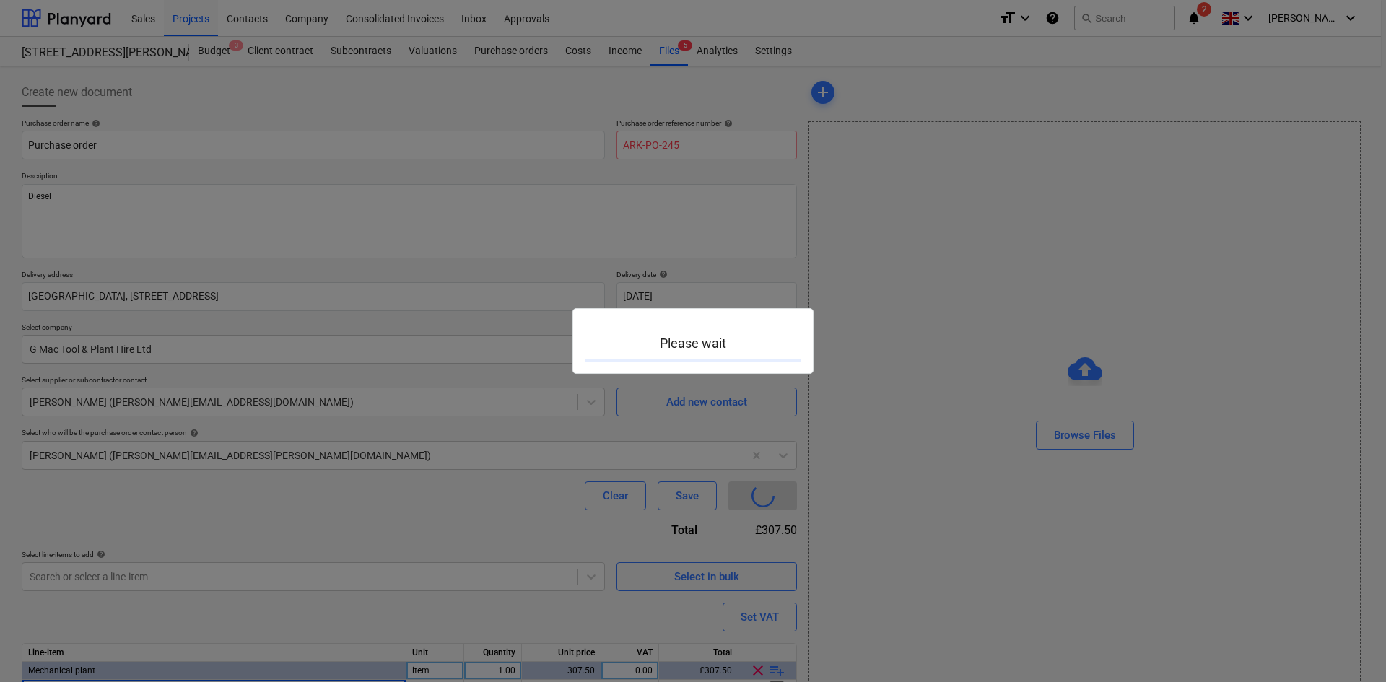
type textarea "x"
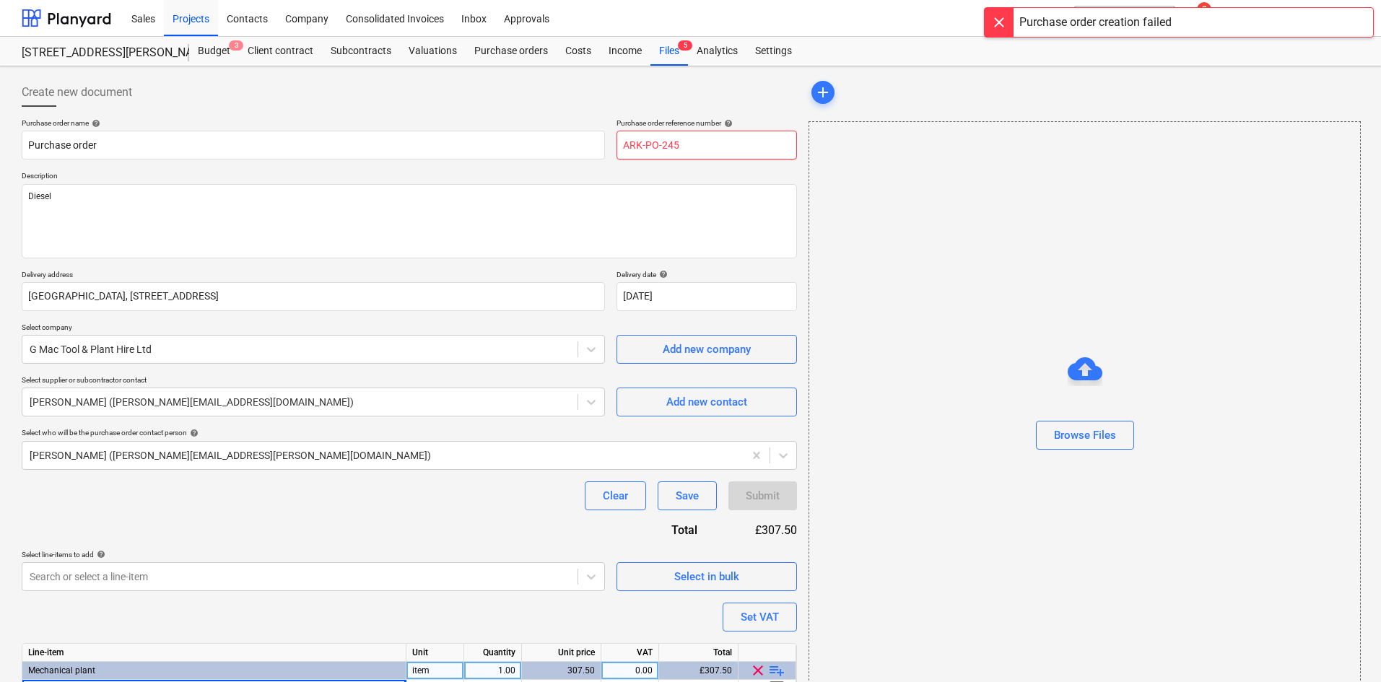
click at [737, 146] on input "ARK-PO-245" at bounding box center [707, 145] width 181 height 29
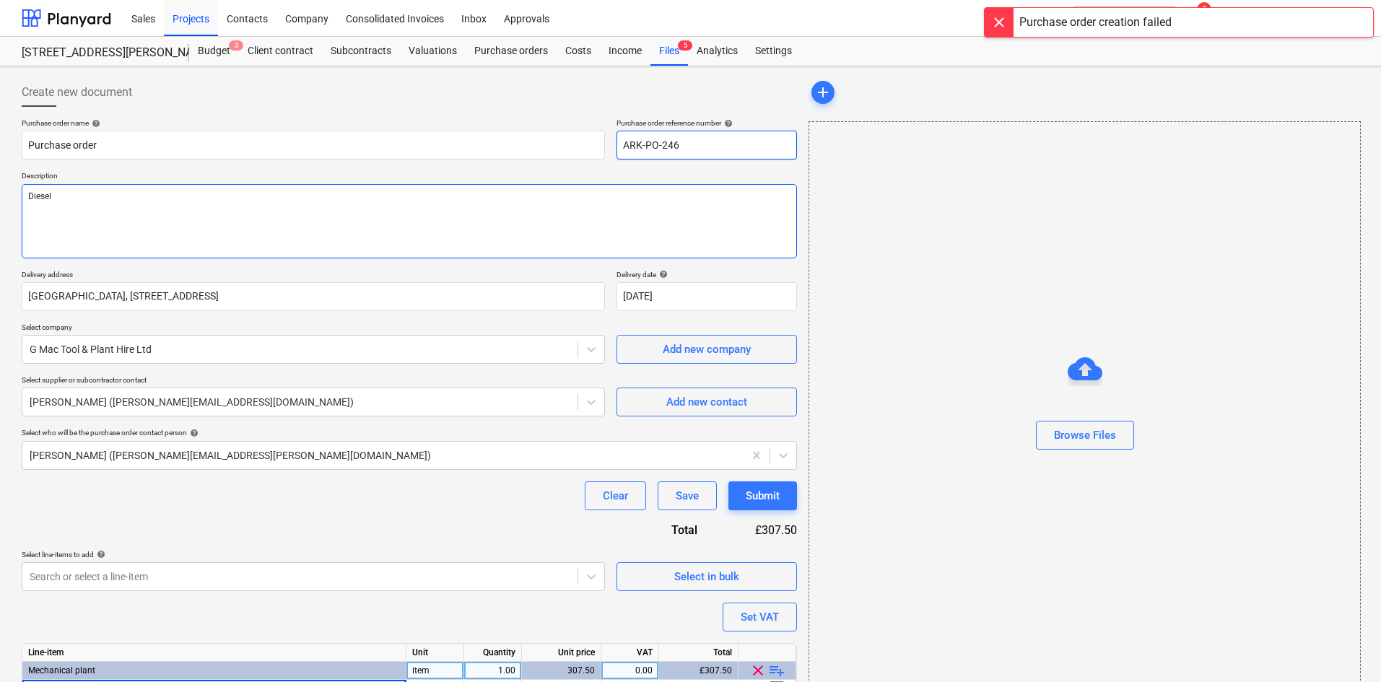
type input "ARK-PO-246"
click at [665, 219] on textarea "Diesel" at bounding box center [409, 221] width 775 height 74
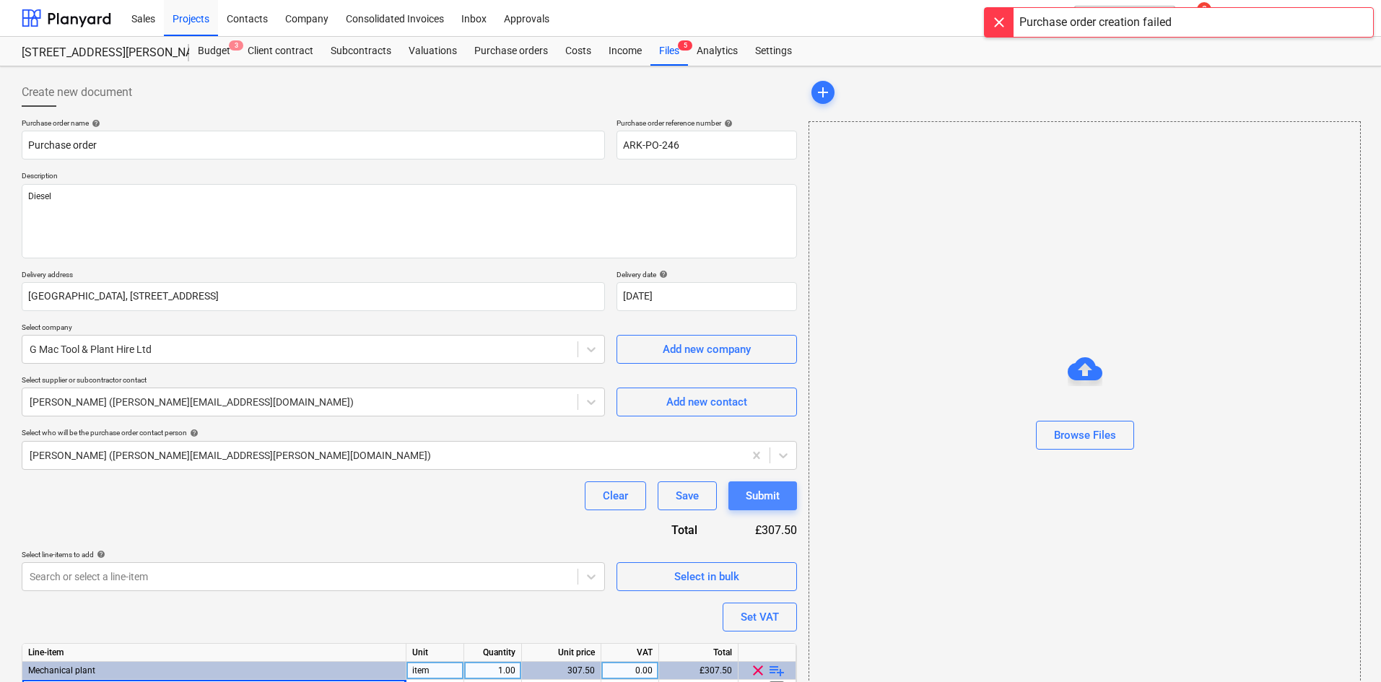
click at [788, 495] on button "Submit" at bounding box center [763, 496] width 69 height 29
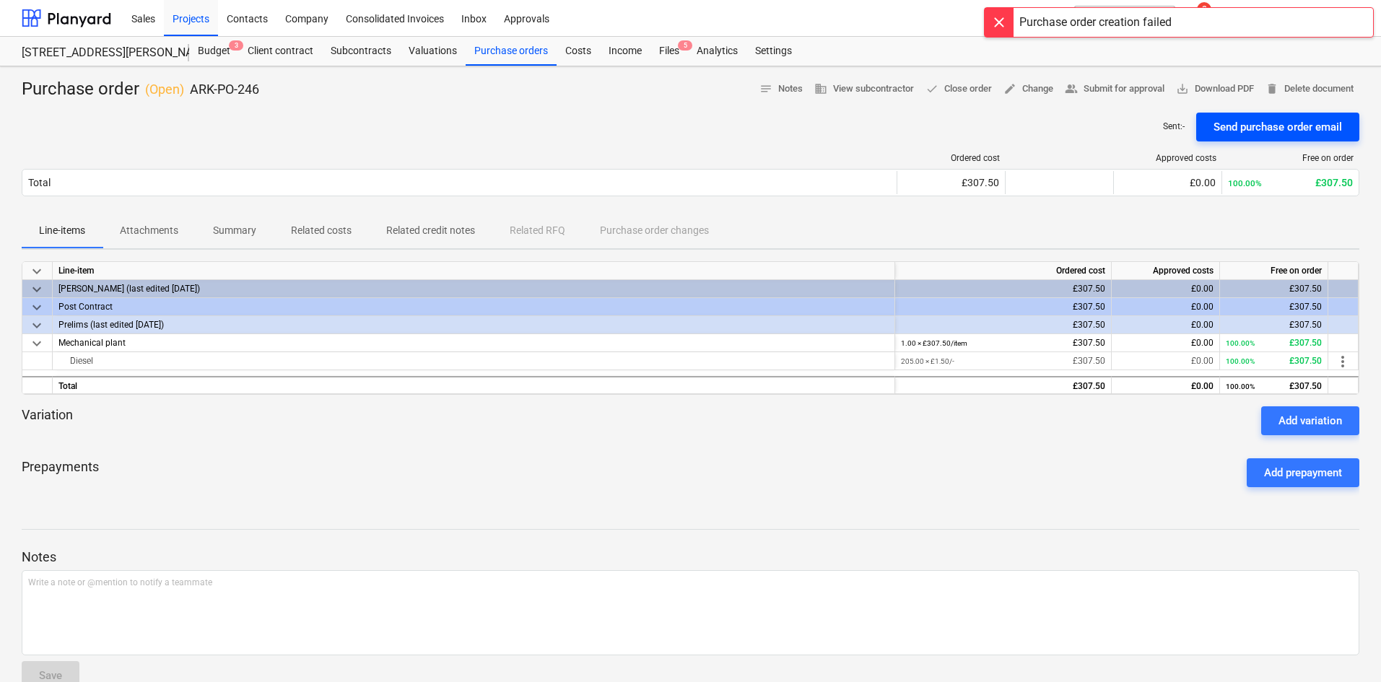
click at [1274, 120] on div "Send purchase order email" at bounding box center [1278, 127] width 129 height 19
